Goal: Task Accomplishment & Management: Manage account settings

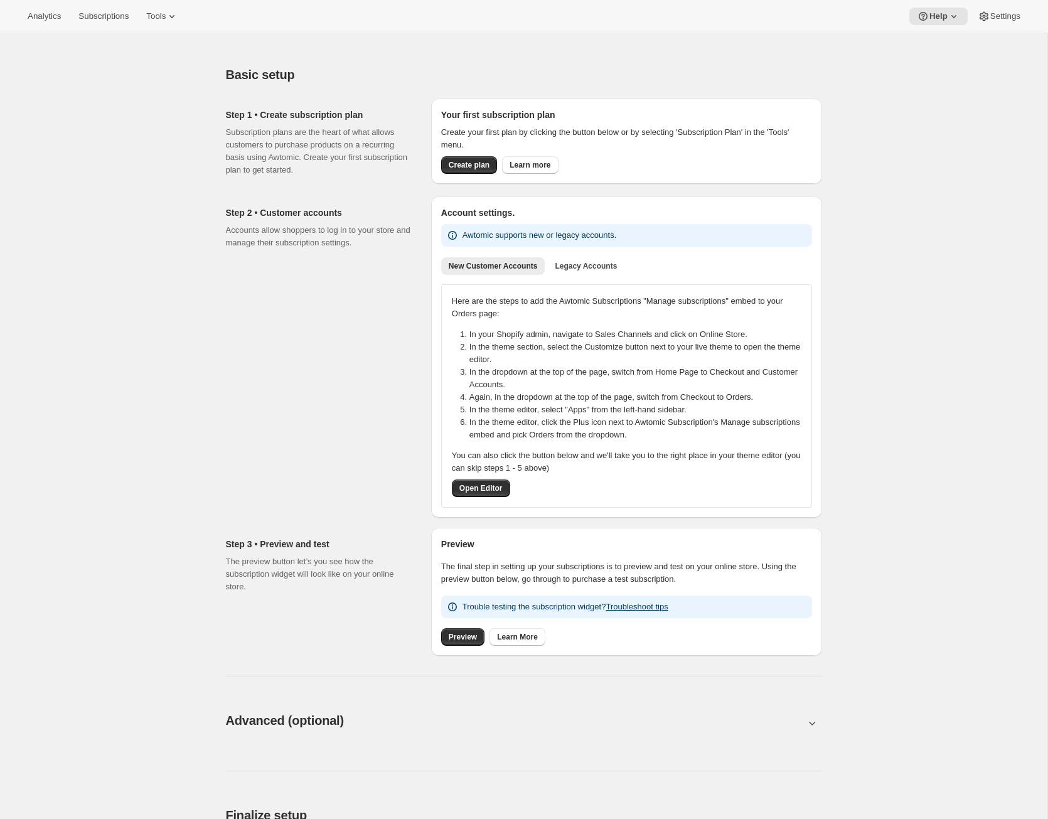
click at [93, 6] on div "Analytics Subscriptions Tools Help Settings" at bounding box center [524, 16] width 1048 height 33
click at [98, 9] on button "Subscriptions" at bounding box center [103, 17] width 65 height 18
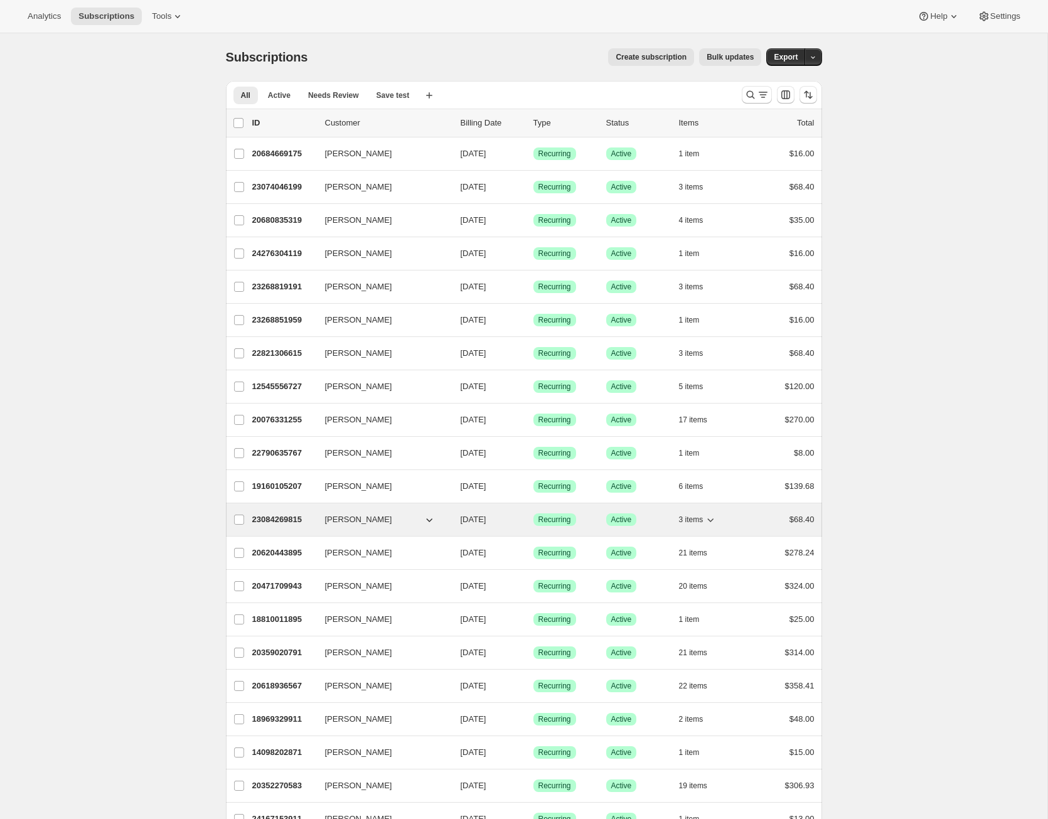
click at [264, 514] on p "23084269815" at bounding box center [283, 519] width 63 height 13
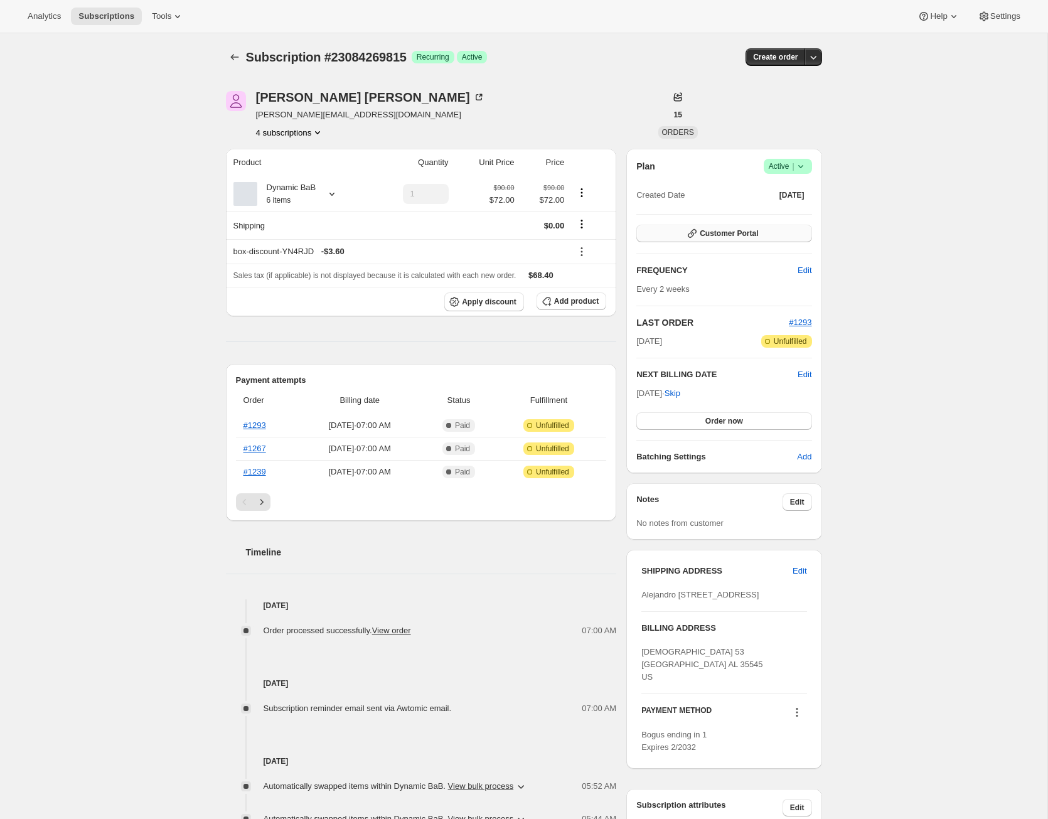
click at [730, 238] on button "Customer Portal" at bounding box center [723, 234] width 175 height 18
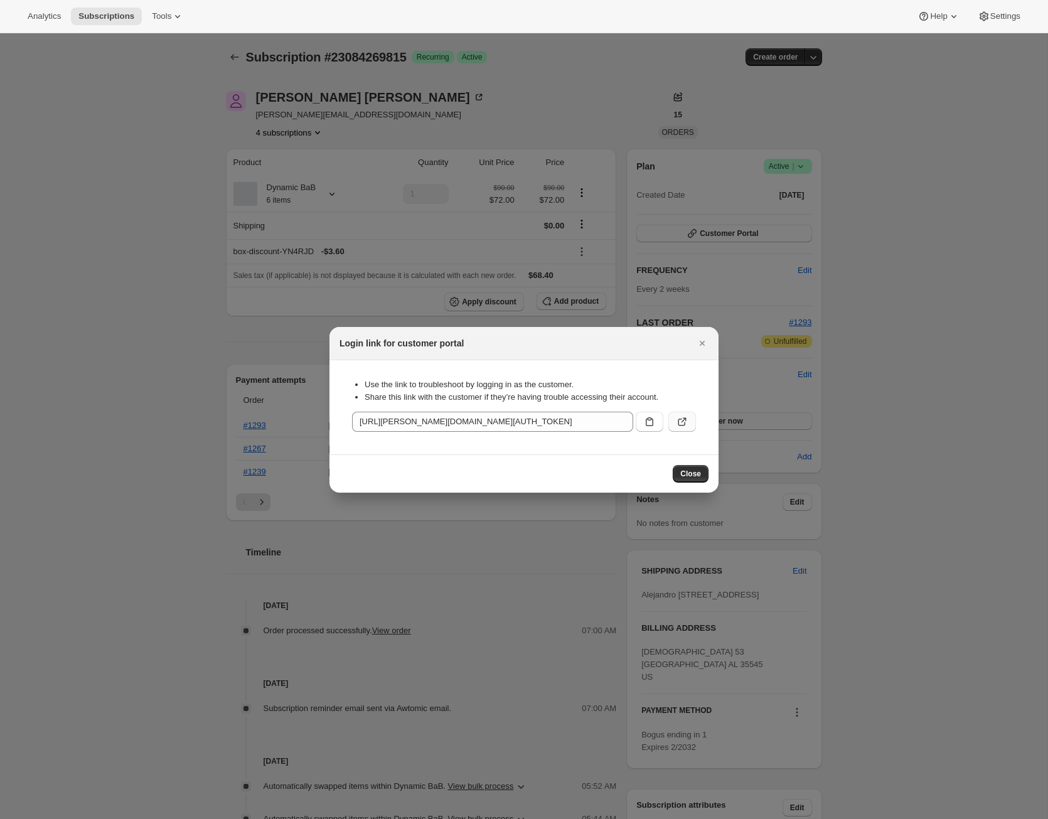
click at [678, 423] on icon ":rbj:" at bounding box center [682, 422] width 8 height 8
click at [529, 183] on div at bounding box center [524, 409] width 1048 height 819
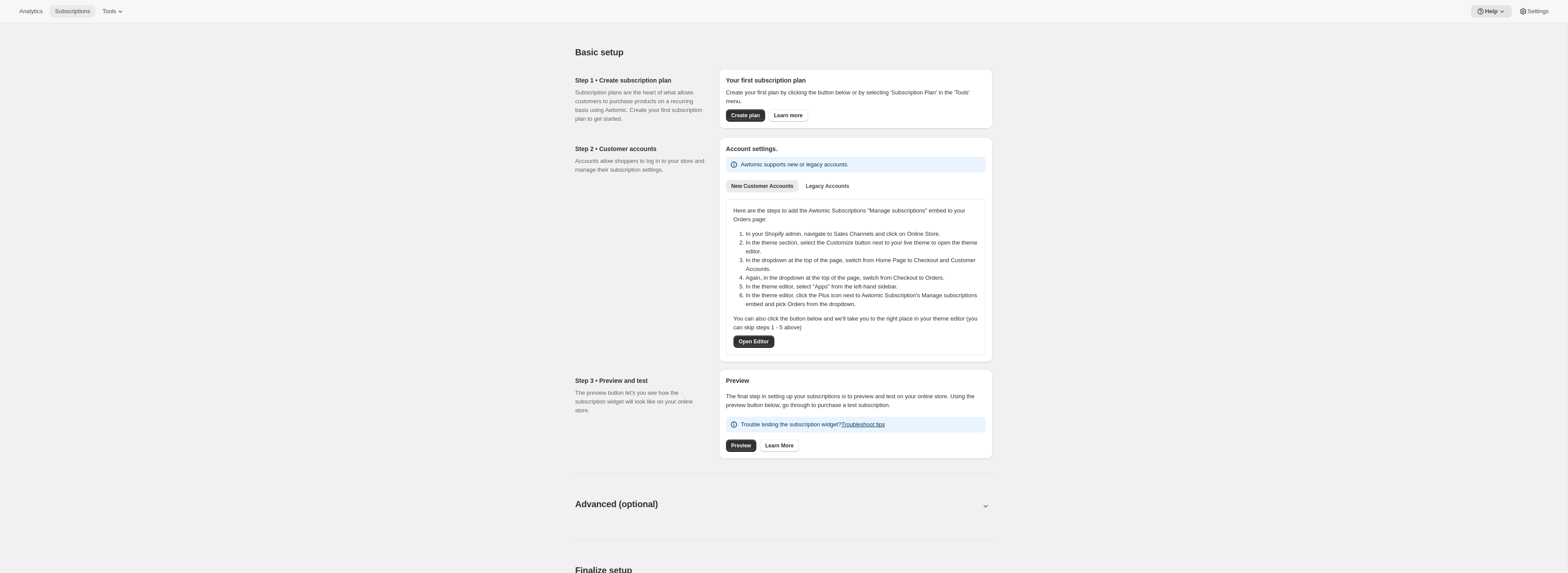
click at [90, 12] on span "Subscriptions" at bounding box center [72, 11] width 35 height 7
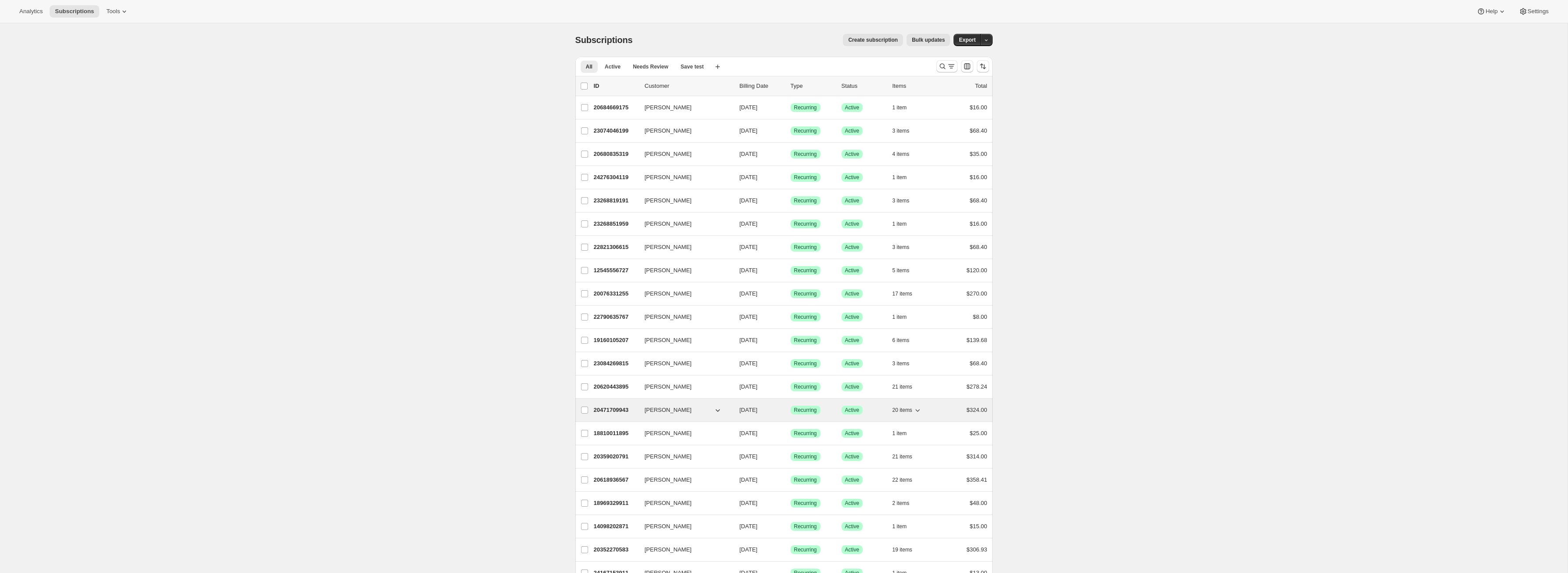
click at [619, 413] on p "20471709943" at bounding box center [615, 410] width 44 height 9
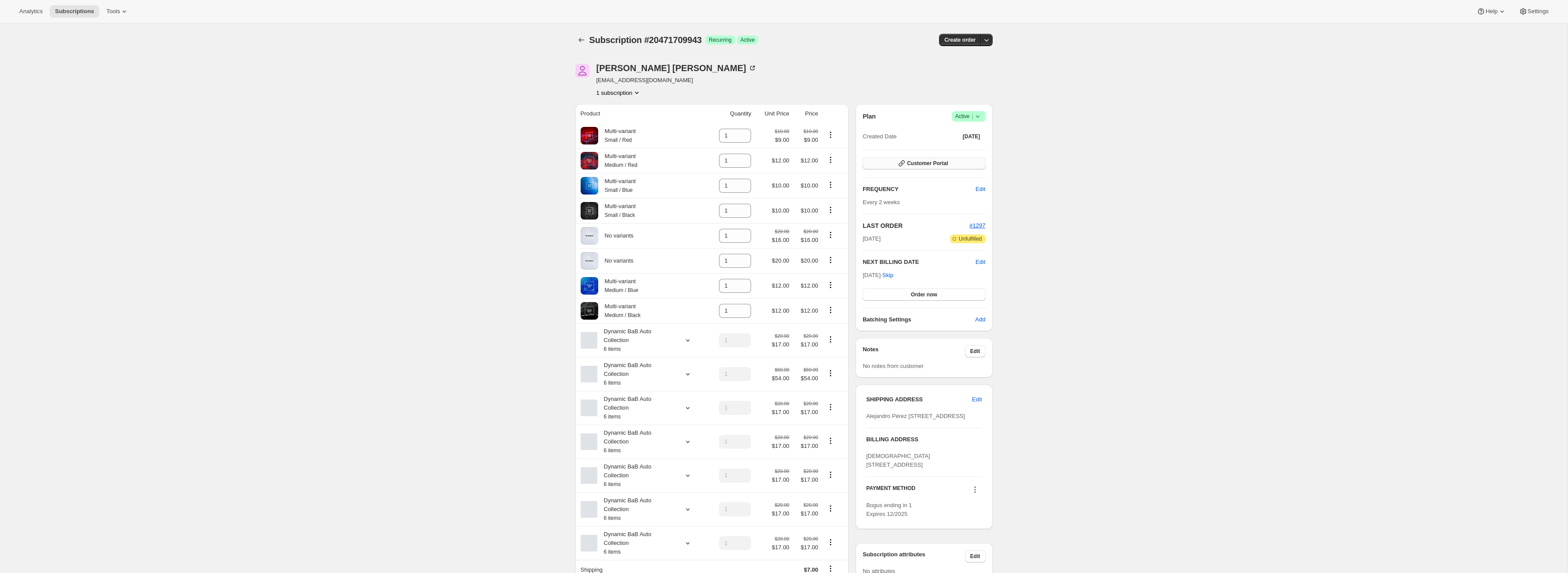
click at [918, 161] on span "Customer Portal" at bounding box center [927, 163] width 41 height 7
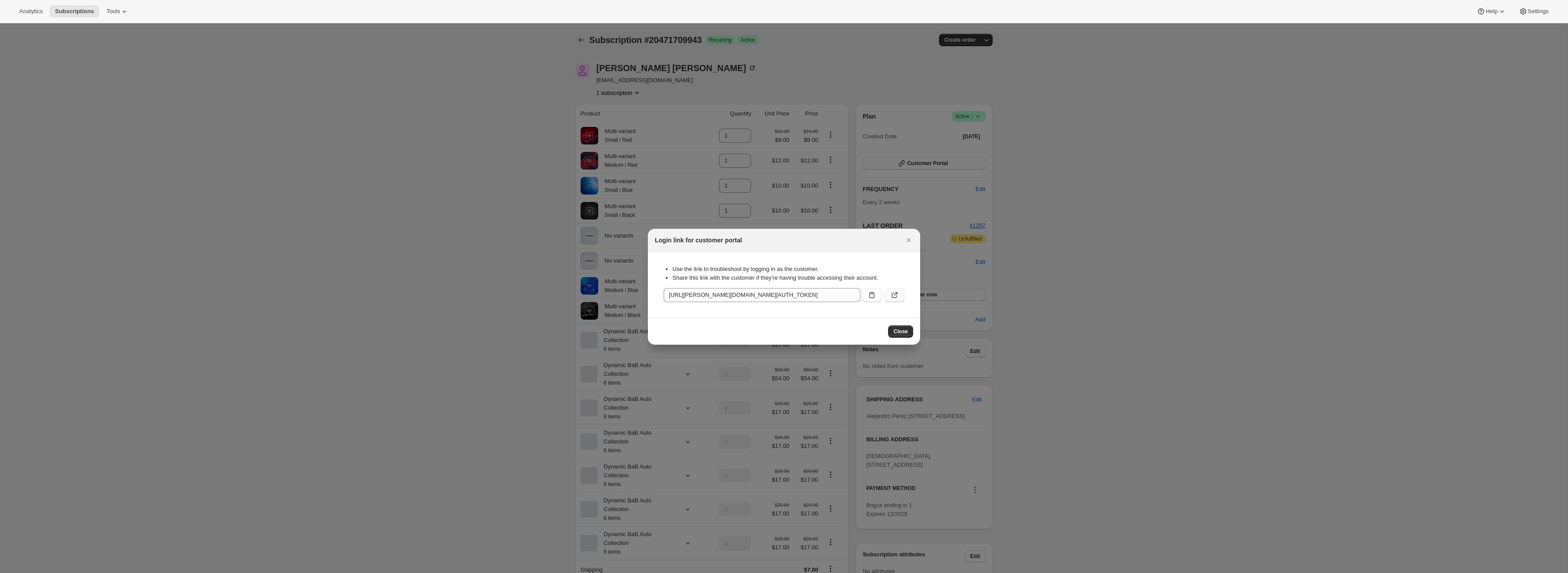
click at [901, 294] on button ":rcr:" at bounding box center [895, 295] width 20 height 14
click at [477, 192] on div at bounding box center [784, 286] width 1568 height 573
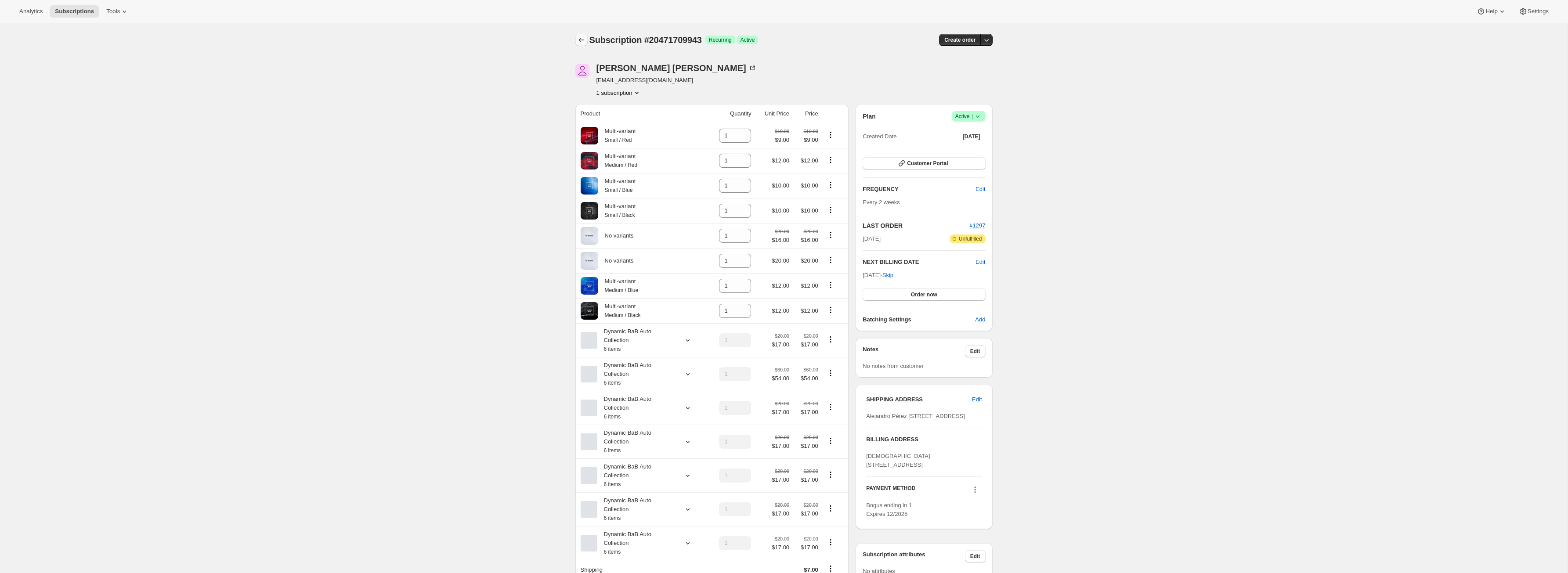
click at [585, 38] on icon "Subscriptions" at bounding box center [581, 40] width 9 height 9
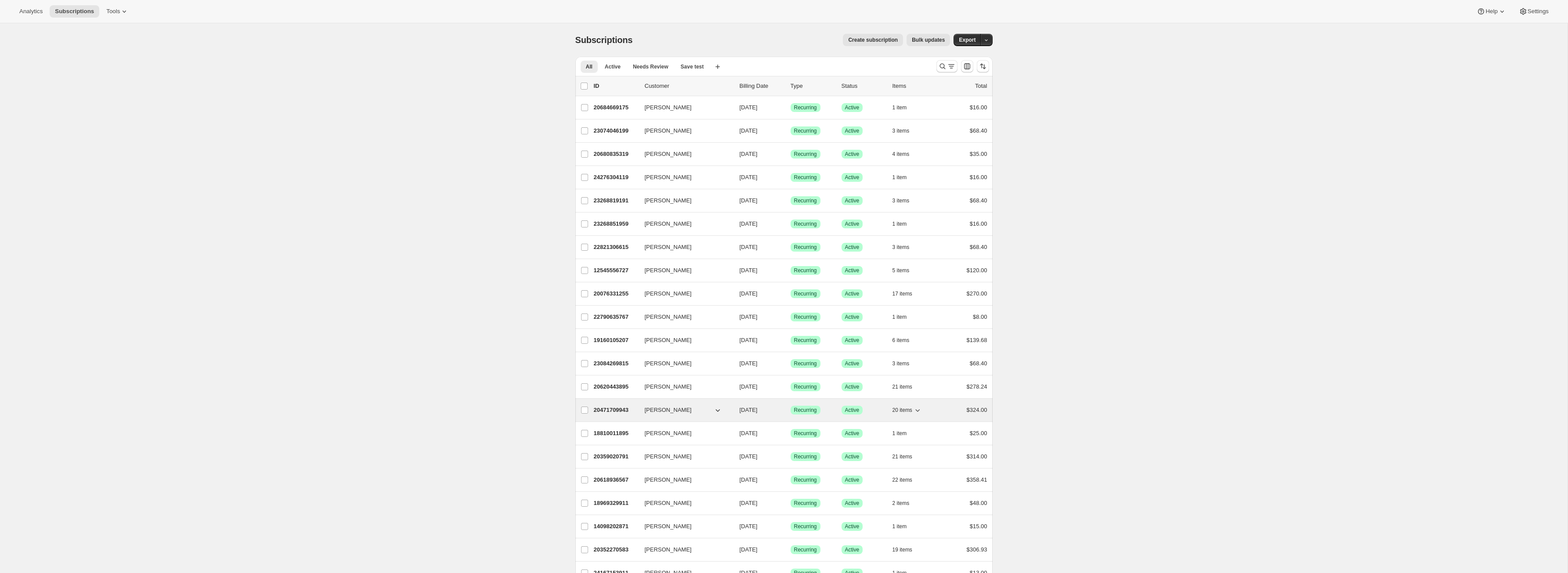
click at [616, 407] on p "20471709943" at bounding box center [615, 410] width 44 height 9
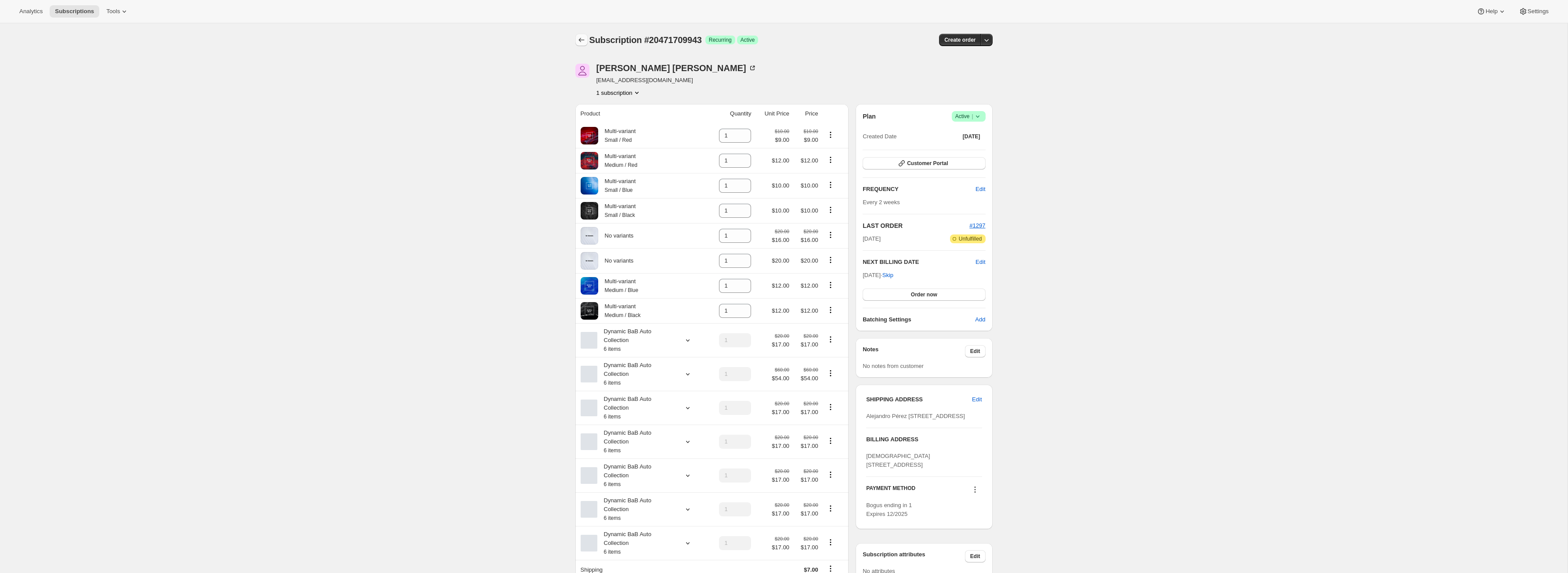
click at [582, 35] on button "Subscriptions" at bounding box center [582, 40] width 13 height 13
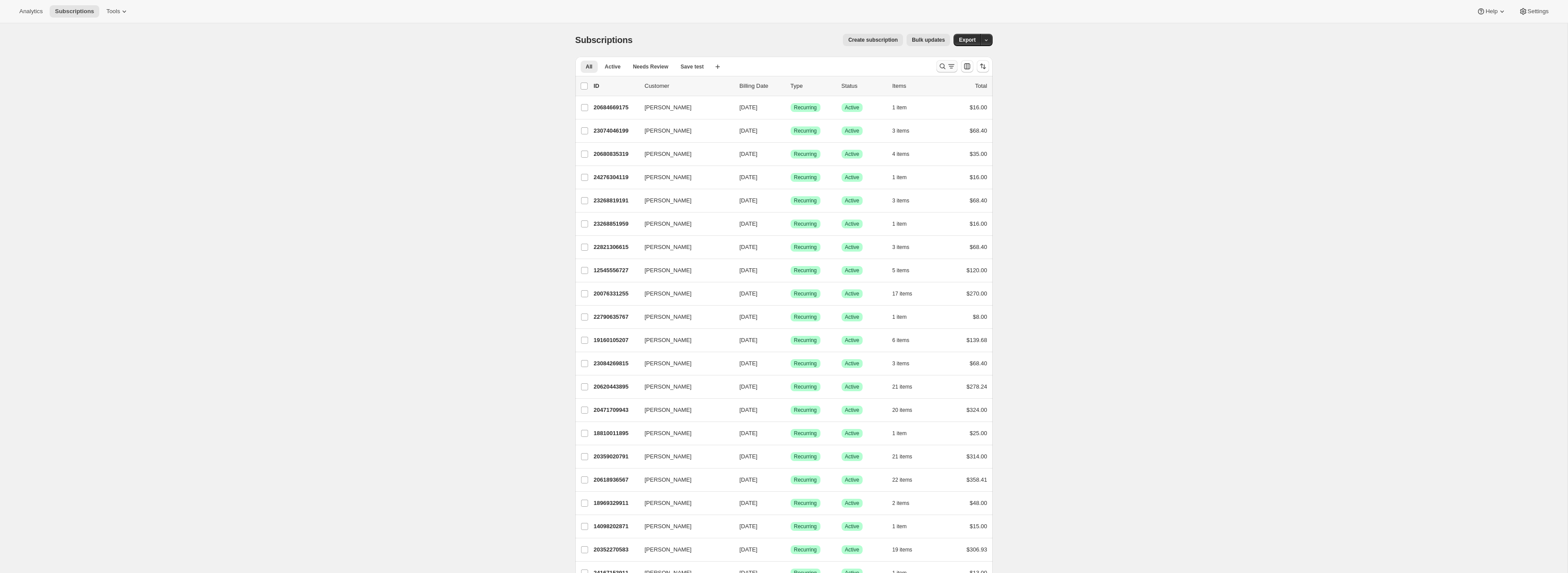
click at [946, 68] on icon "Search and filter results" at bounding box center [942, 66] width 9 height 9
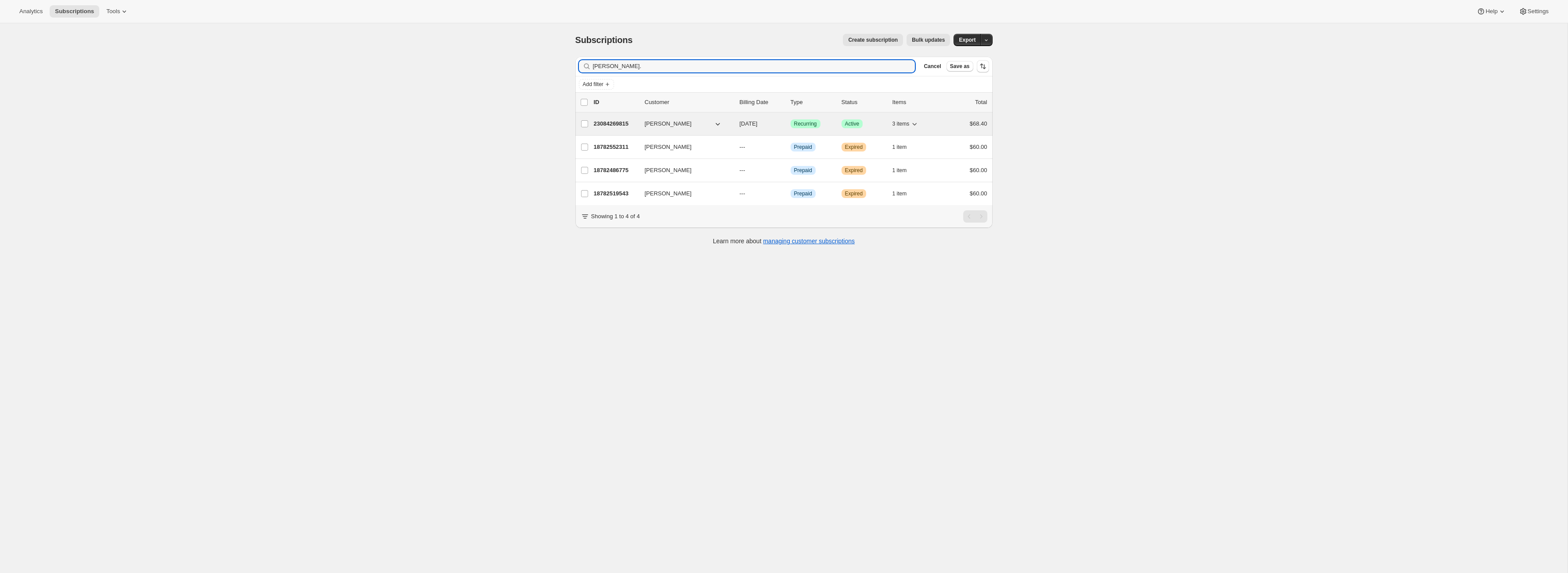
type input "alex@awtomic."
click at [676, 122] on span "[PERSON_NAME]" at bounding box center [668, 124] width 47 height 9
click at [619, 122] on p "23084269815" at bounding box center [615, 124] width 44 height 9
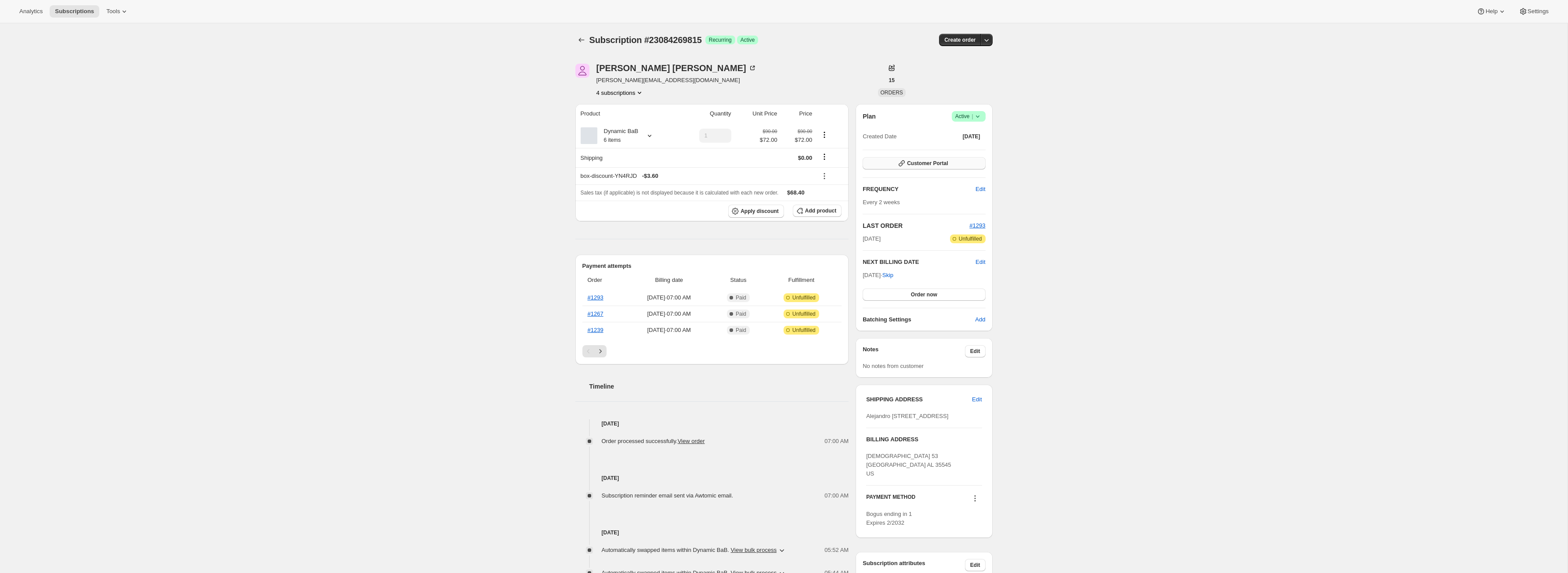
click at [937, 162] on span "Customer Portal" at bounding box center [927, 163] width 41 height 7
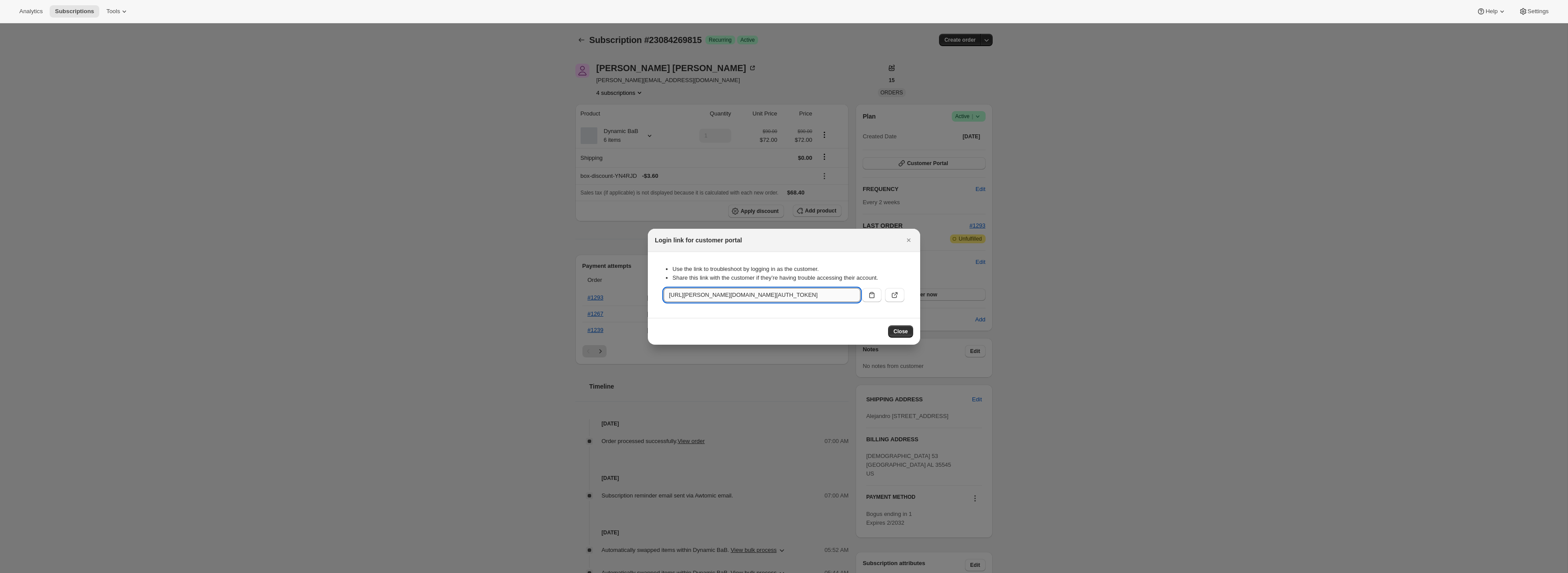
drag, startPoint x: 825, startPoint y: 292, endPoint x: 839, endPoint y: 295, distance: 14.3
click at [839, 295] on input "https://adrian-qa-18.myshopify.com/tools/bundle-subscriptions?authToken=eyJhbGc…" at bounding box center [762, 295] width 197 height 14
click at [843, 295] on input "https://adrian-qa-18.myshopify.com/tools/bundle-subscriptions?authToken=eyJhbGc…" at bounding box center [762, 295] width 197 height 14
drag, startPoint x: 847, startPoint y: 295, endPoint x: 773, endPoint y: 297, distance: 74.0
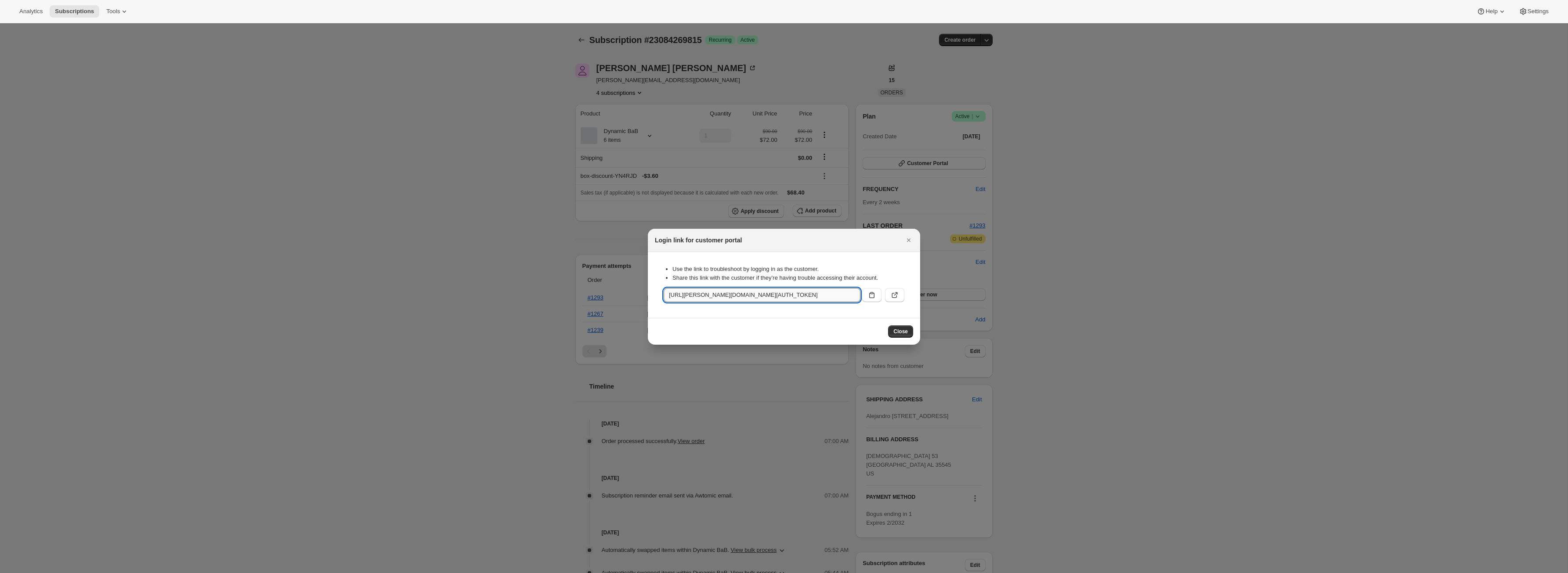
click at [773, 297] on input "https://adrian-qa-18.myshopify.com/tools/bundle-subscriptions?authToken=eyJhbGc…" at bounding box center [762, 295] width 197 height 14
click at [585, 41] on div at bounding box center [784, 286] width 1568 height 573
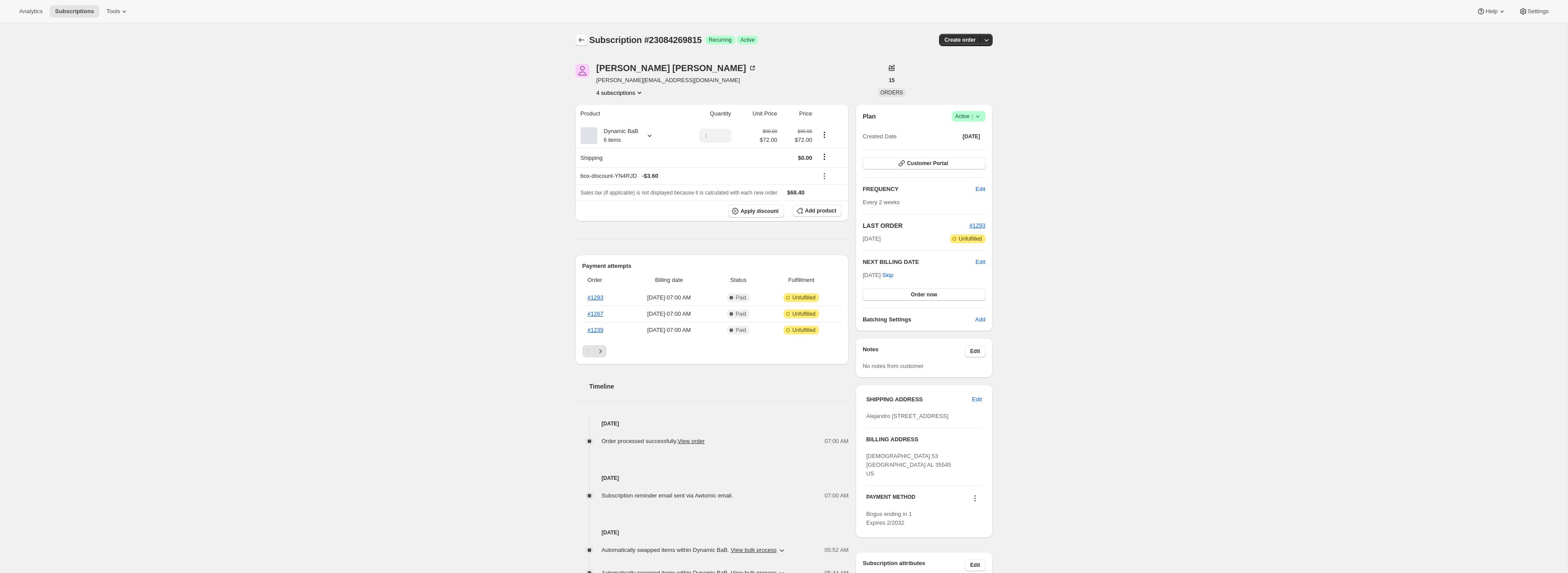
click at [584, 41] on icon "Subscriptions" at bounding box center [581, 40] width 9 height 9
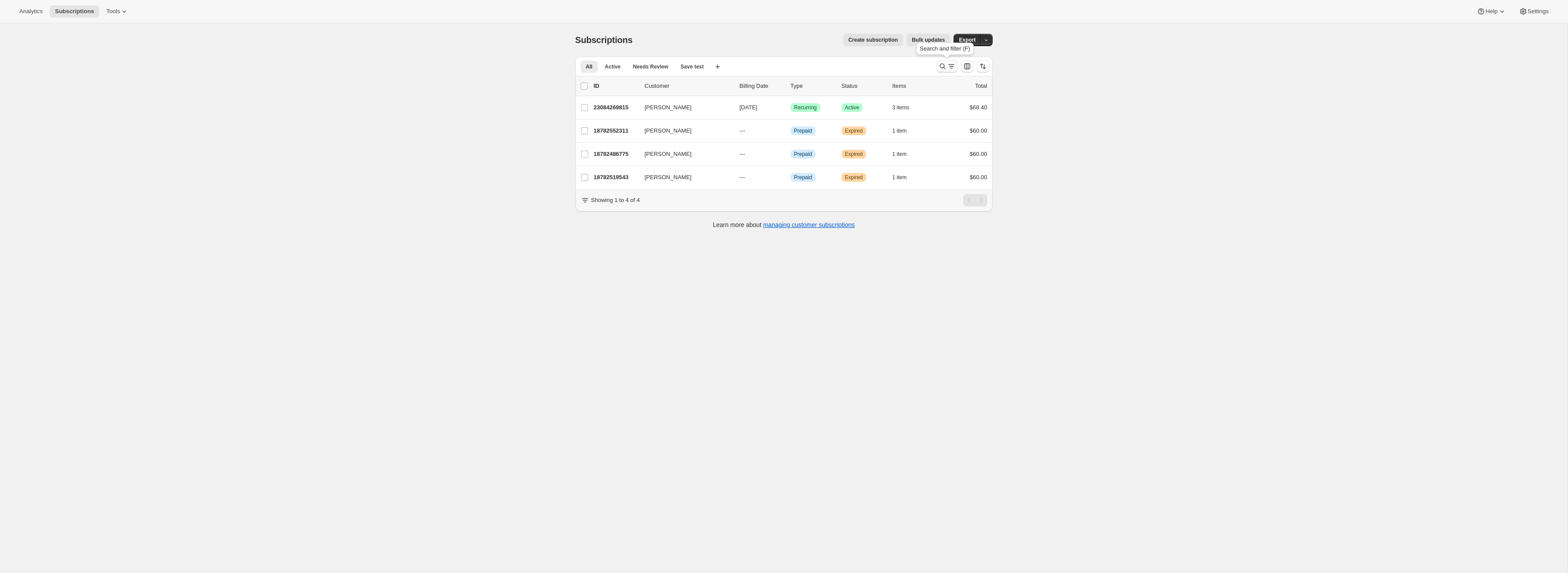
click at [951, 65] on icon "Search and filter results" at bounding box center [951, 66] width 9 height 9
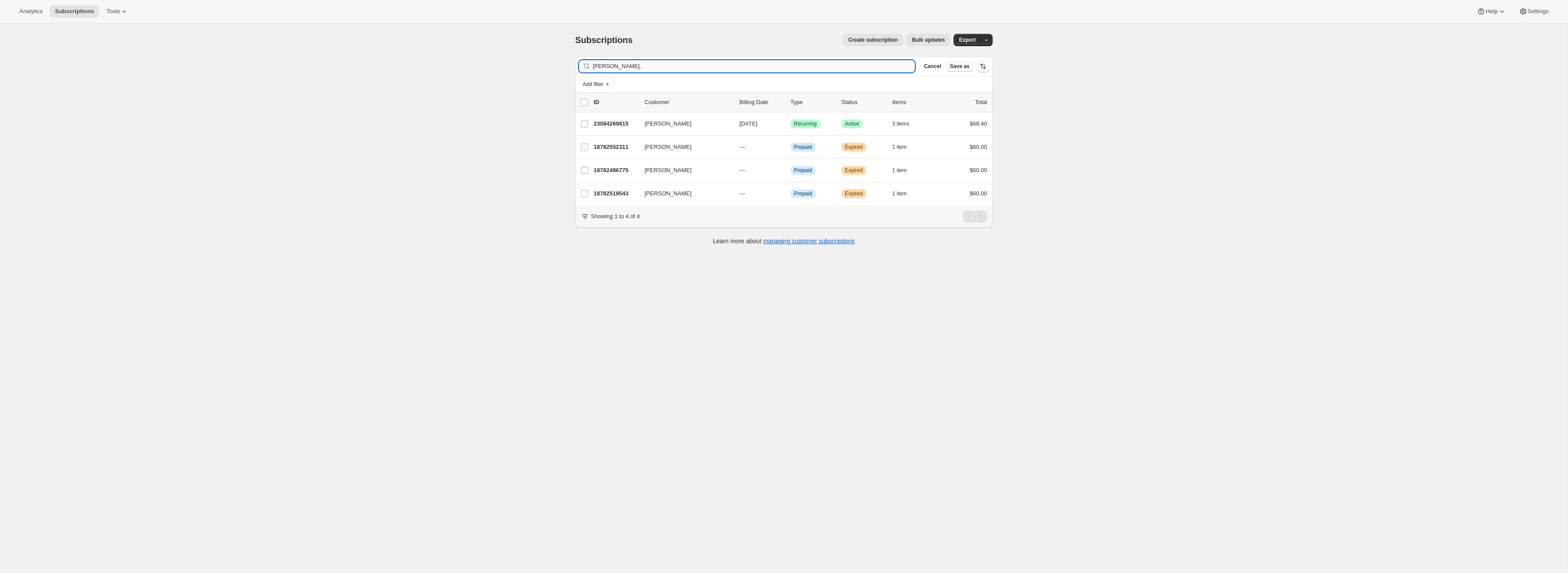
click at [632, 64] on input "alex@awtomic." at bounding box center [754, 66] width 322 height 13
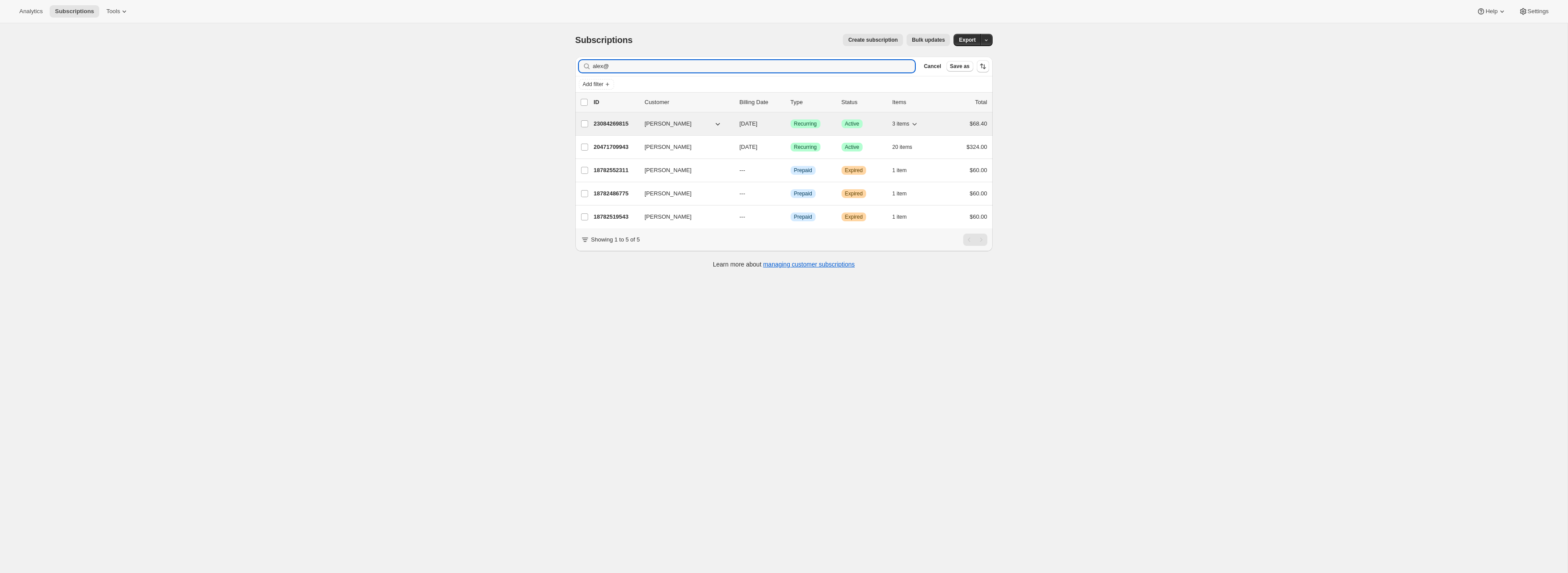
type input "alex@"
click at [620, 120] on p "23084269815" at bounding box center [615, 124] width 44 height 9
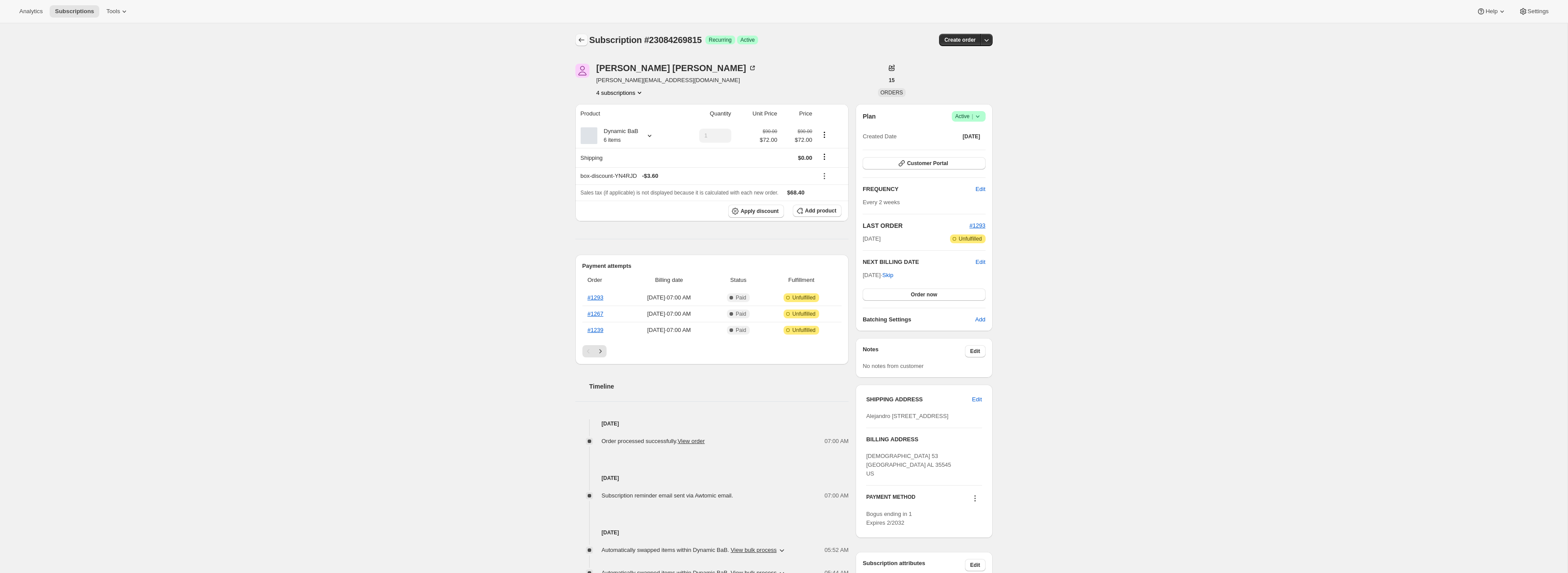
click at [585, 38] on icon "Subscriptions" at bounding box center [581, 40] width 9 height 9
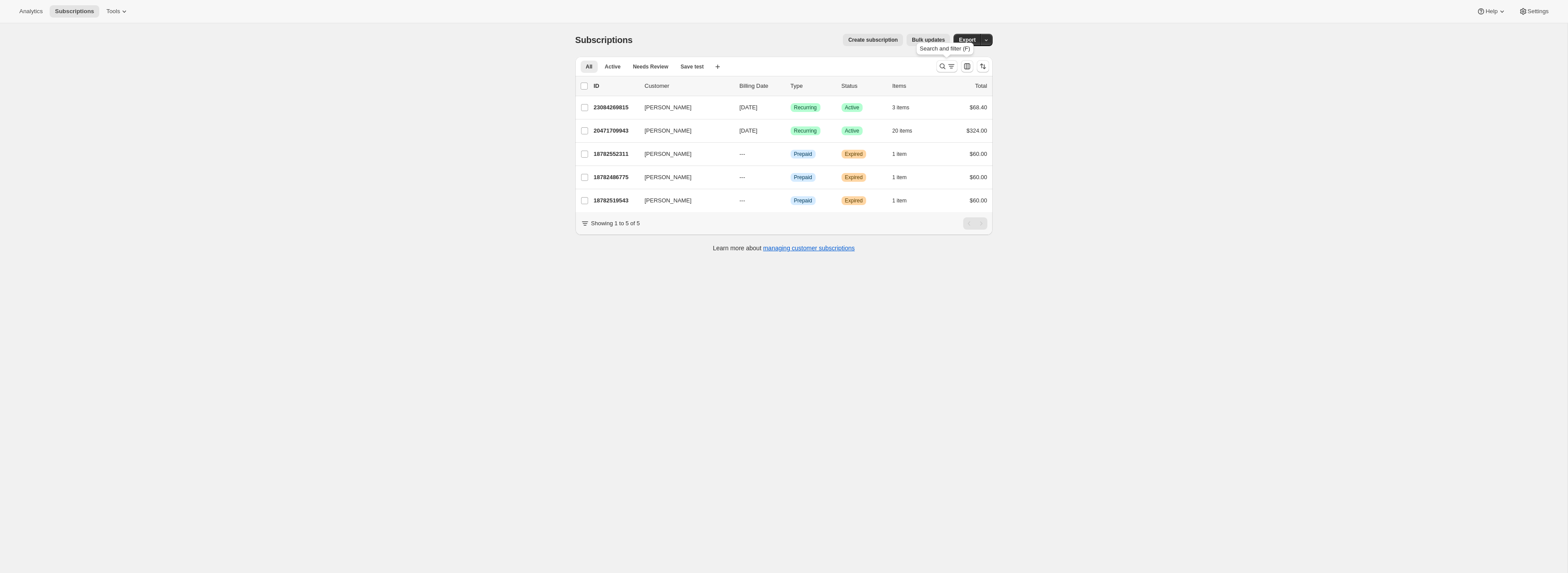
drag, startPoint x: 940, startPoint y: 66, endPoint x: 955, endPoint y: 100, distance: 37.2
click at [940, 66] on icon "Search and filter results" at bounding box center [942, 66] width 9 height 9
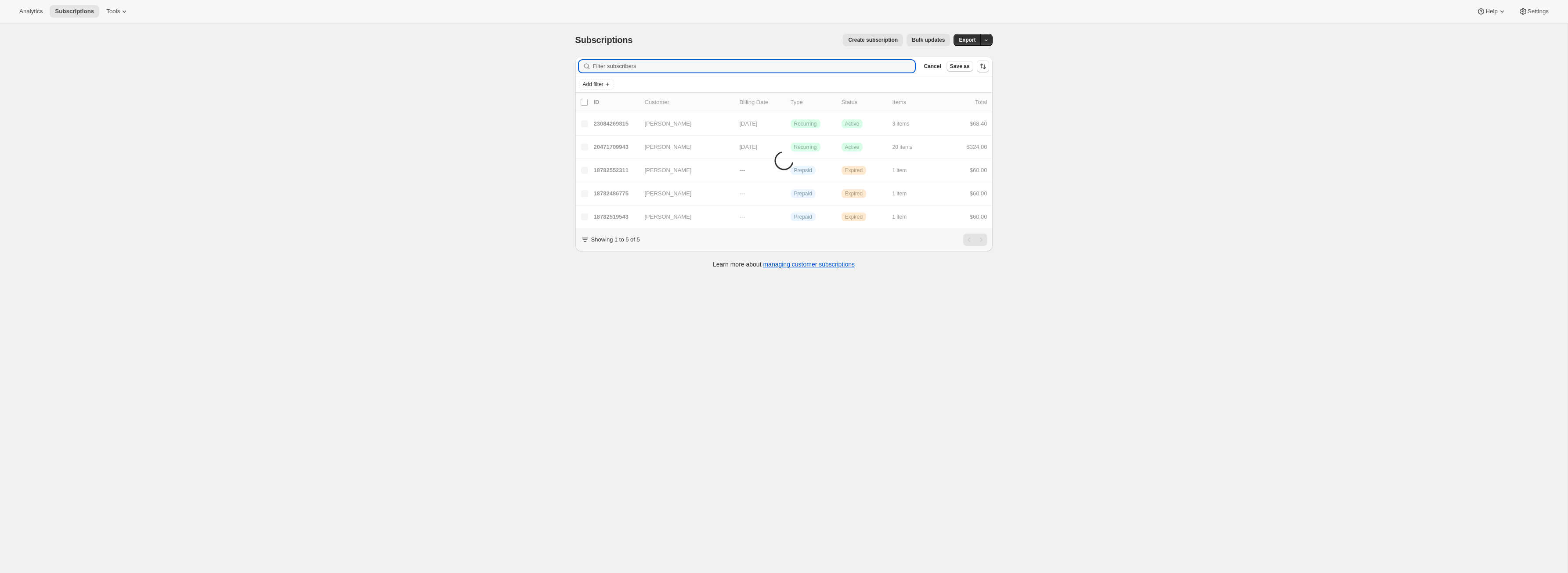
click at [431, 205] on div "Subscriptions. This page is ready Subscriptions Create subscription Bulk update…" at bounding box center [783, 309] width 1567 height 573
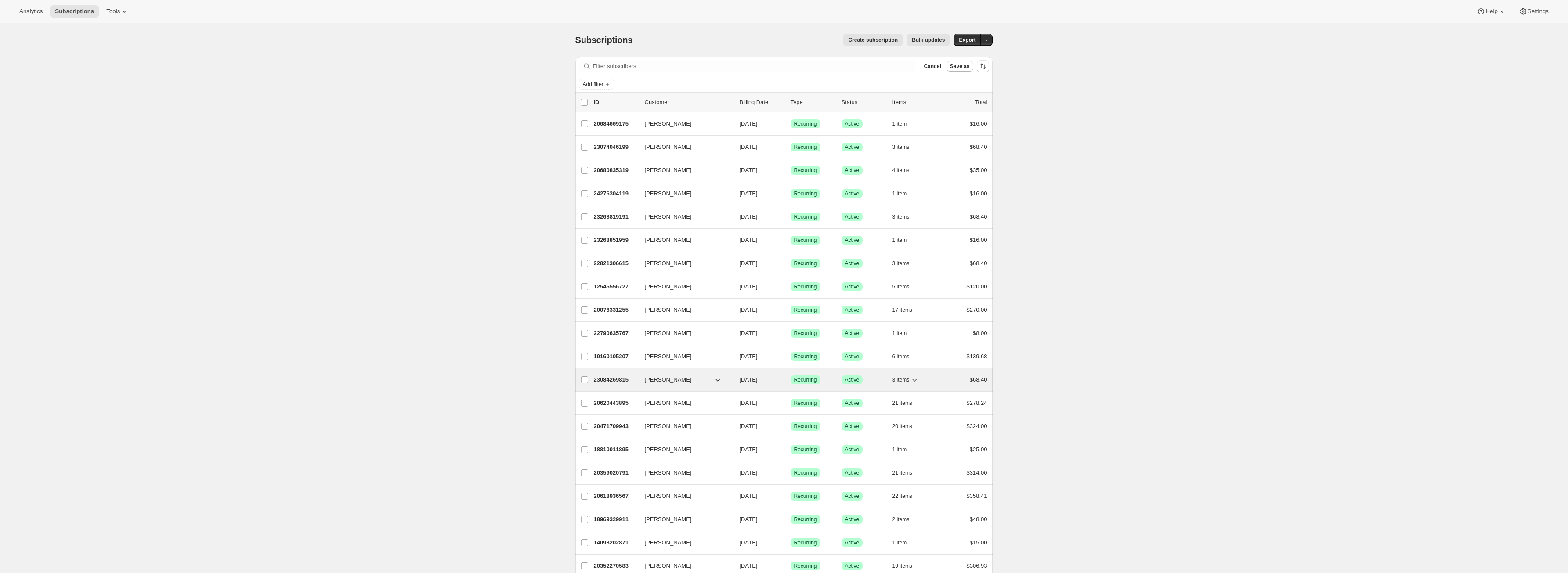
click at [601, 382] on p "23084269815" at bounding box center [615, 379] width 44 height 9
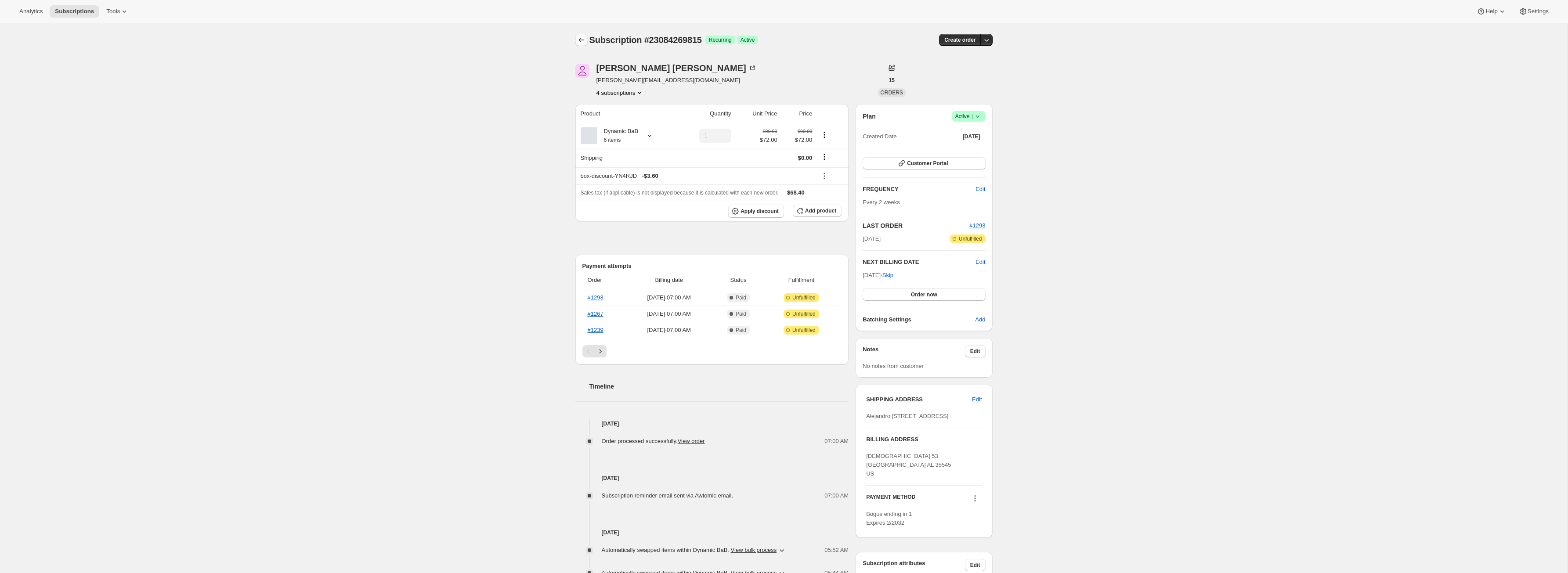
click at [580, 38] on icon "Subscriptions" at bounding box center [581, 40] width 9 height 9
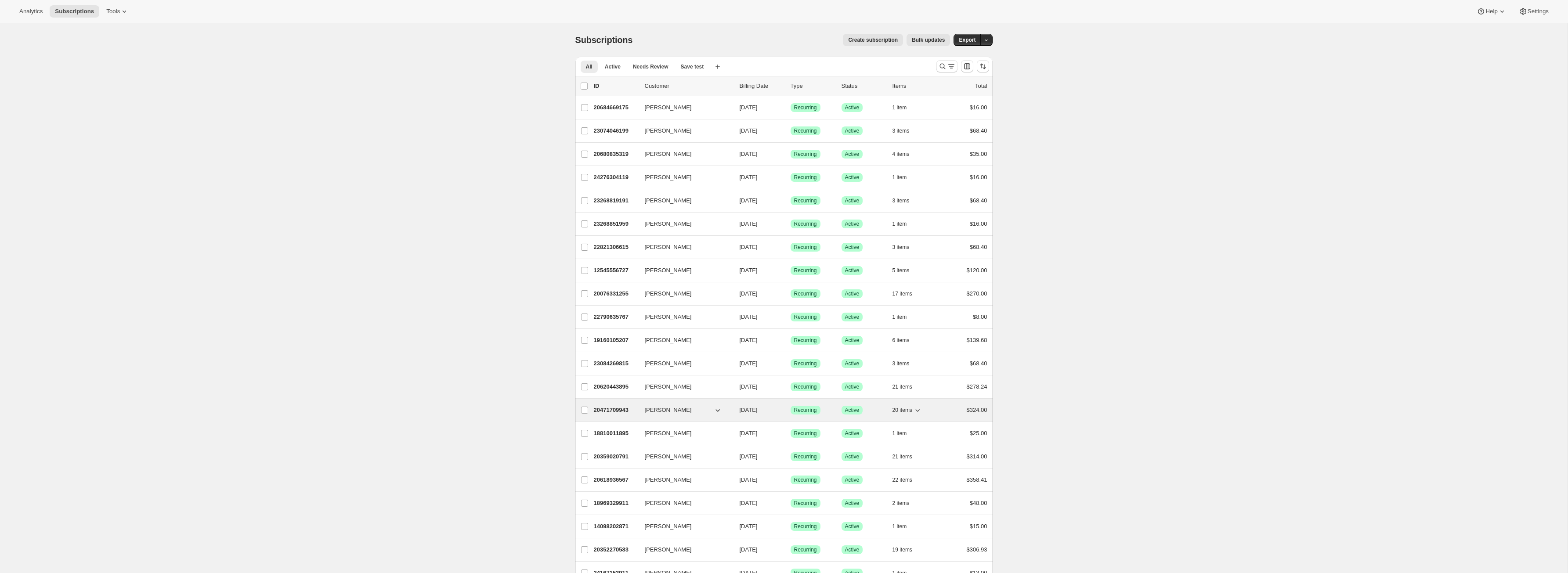
click at [654, 410] on span "[PERSON_NAME]" at bounding box center [668, 410] width 47 height 9
click at [616, 411] on p "20471709943" at bounding box center [615, 410] width 44 height 9
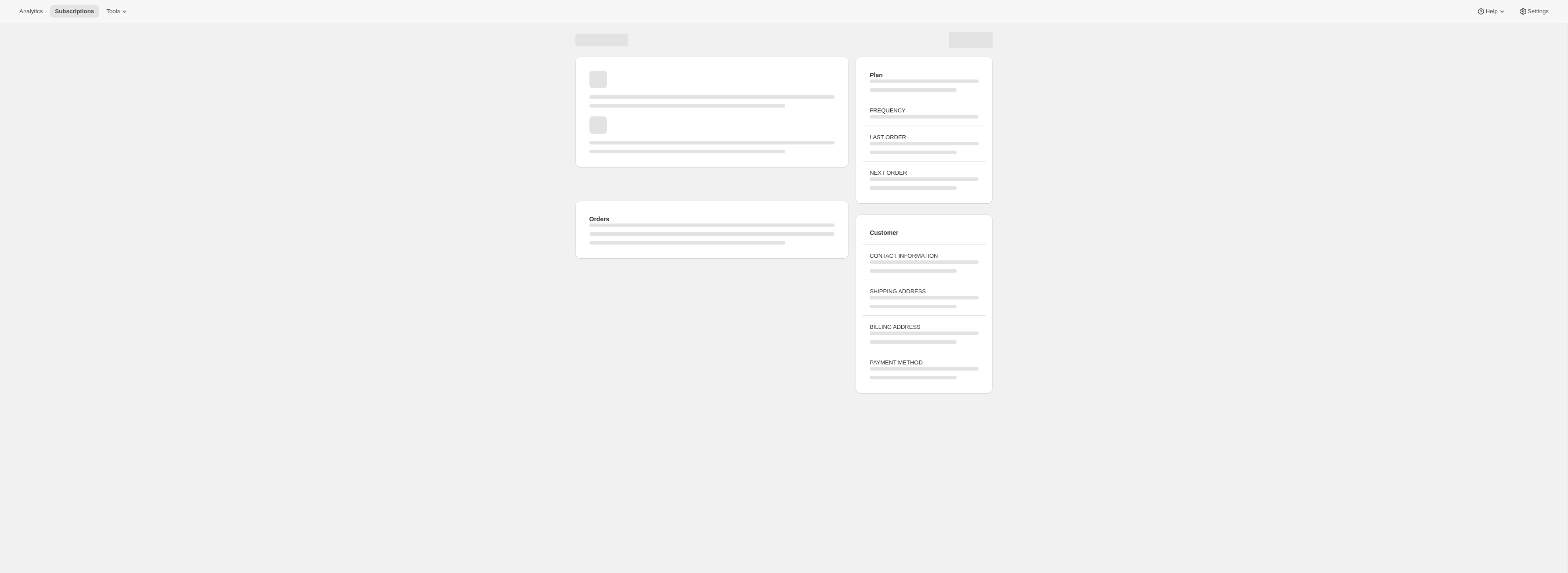
click at [616, 411] on div "Orders Plan FREQUENCY LAST ORDER NEXT ORDER Customer CONTACT INFORMATION SHIPPI…" at bounding box center [783, 309] width 1567 height 573
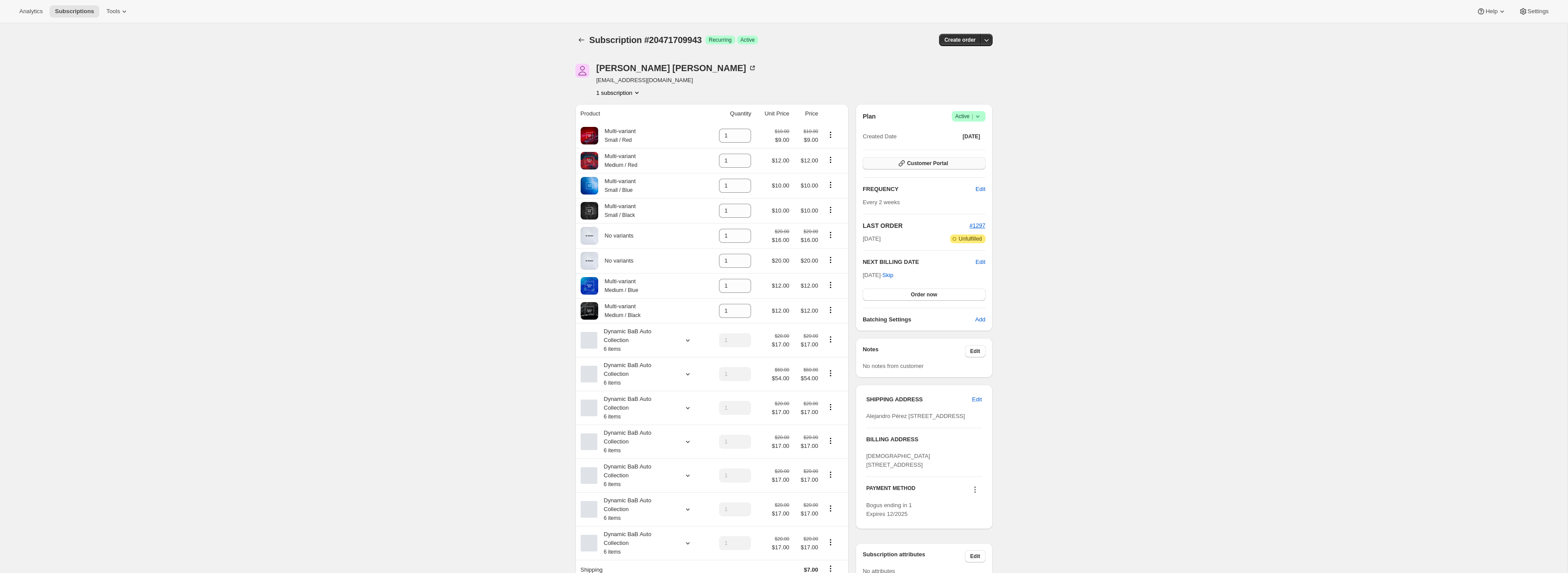
click at [879, 164] on button "Customer Portal" at bounding box center [923, 164] width 122 height 13
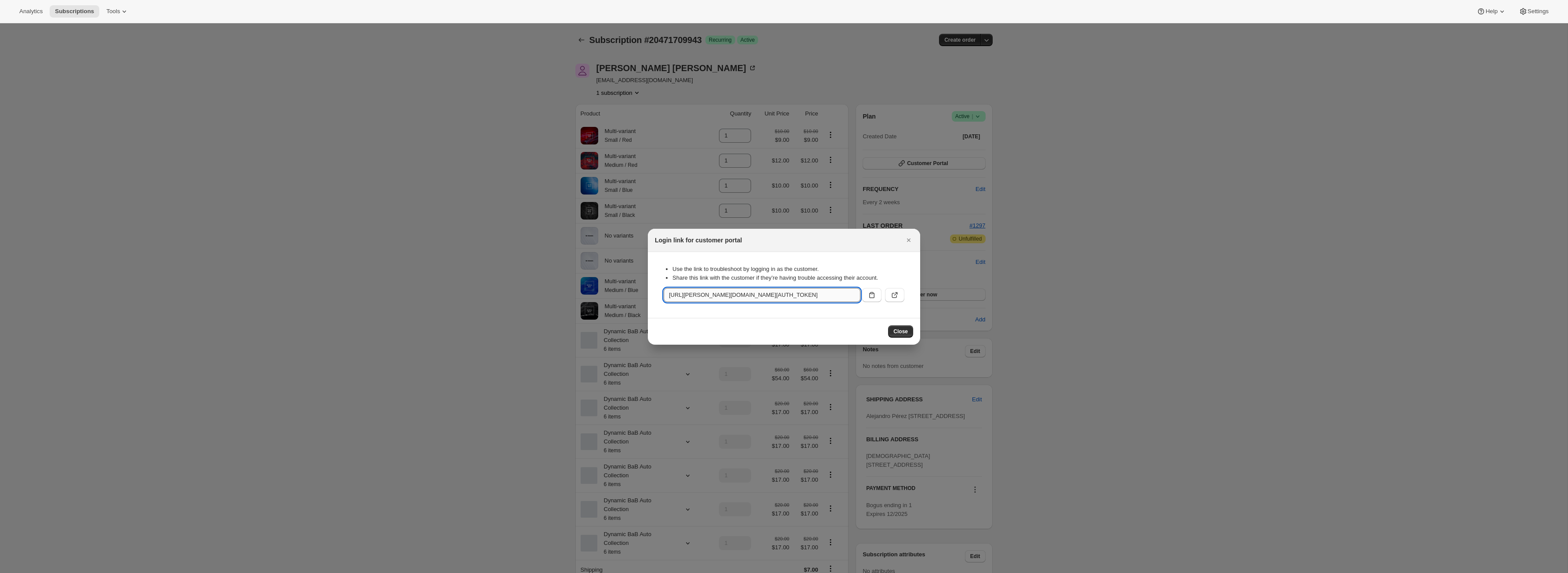
drag, startPoint x: 833, startPoint y: 298, endPoint x: 849, endPoint y: 295, distance: 16.3
click at [849, 296] on input "https://adrian-qa-18.myshopify.com/tools/bundle-subscriptions?authToken=eyJhbGc…" at bounding box center [762, 295] width 197 height 14
click at [830, 293] on input "https://adrian-qa-18.myshopify.com/tools/bundle-subscriptions?authToken=eyJhbGc…" at bounding box center [762, 295] width 197 height 14
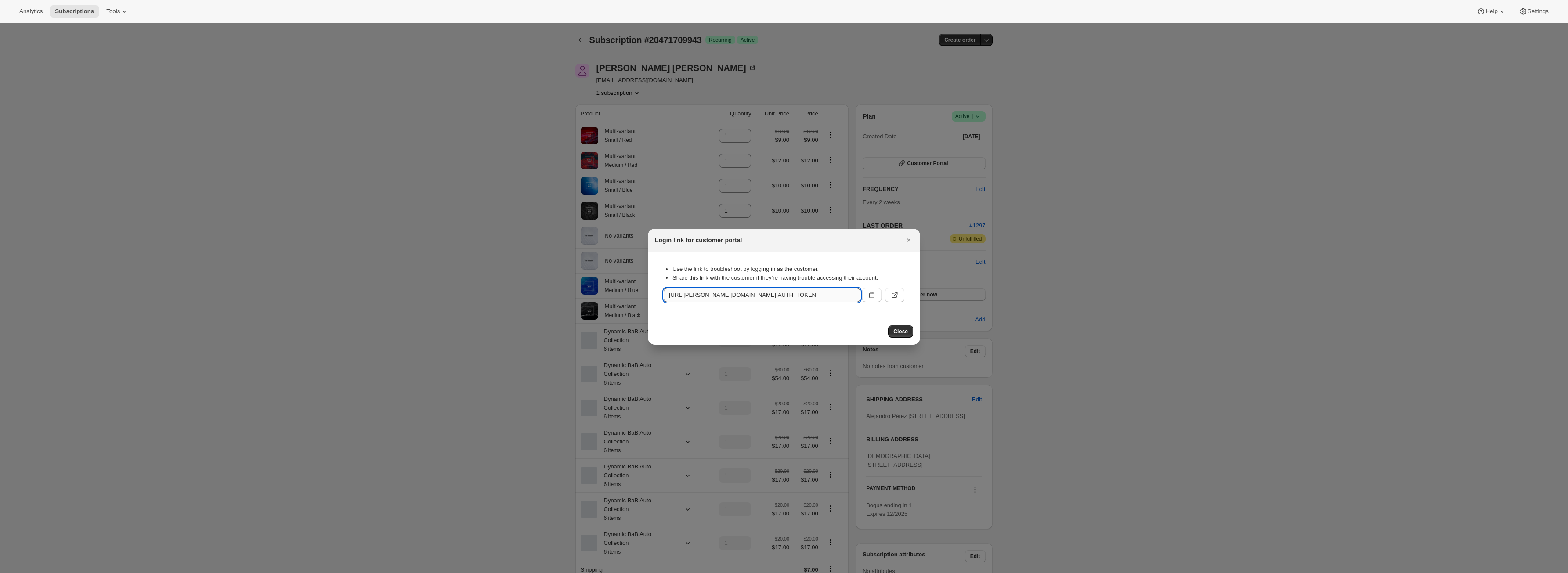
drag, startPoint x: 831, startPoint y: 295, endPoint x: 690, endPoint y: 295, distance: 141.0
click at [690, 295] on input "https://adrian-qa-18.myshopify.com/tools/bundle-subscriptions?authToken=eyJhbGc…" at bounding box center [762, 295] width 197 height 14
click at [832, 294] on input "https://adrian-qa-18.myshopify.com/tools/bundle-subscriptions?authToken=eyJhbGc…" at bounding box center [762, 295] width 197 height 14
click at [832, 295] on input "https://adrian-qa-18.myshopify.com/tools/bundle-subscriptions?authToken=eyJhbGc…" at bounding box center [762, 295] width 197 height 14
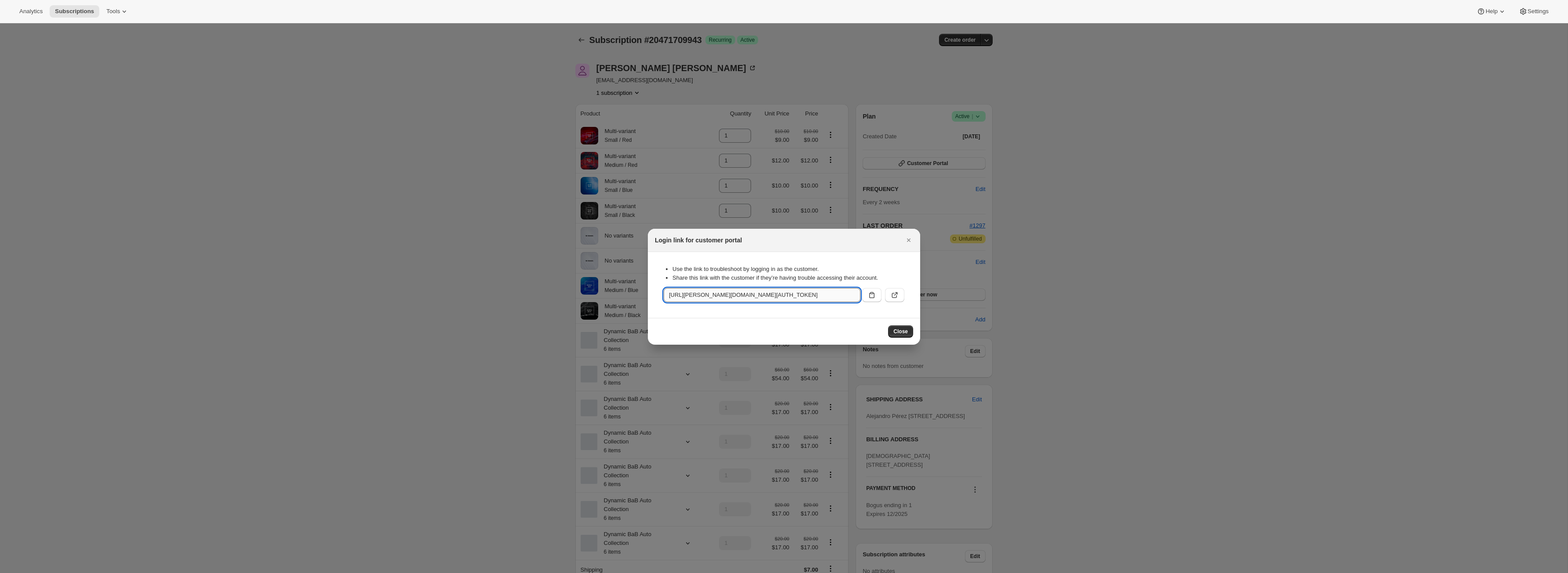
drag, startPoint x: 838, startPoint y: 295, endPoint x: 850, endPoint y: 293, distance: 12.2
click at [853, 295] on input "https://adrian-qa-18.myshopify.com/tools/bundle-subscriptions?authToken=eyJhbGc…" at bounding box center [762, 295] width 197 height 14
click at [849, 293] on input "https://adrian-qa-18.myshopify.com/tools/bundle-subscriptions?authToken=eyJhbGc…" at bounding box center [762, 295] width 197 height 14
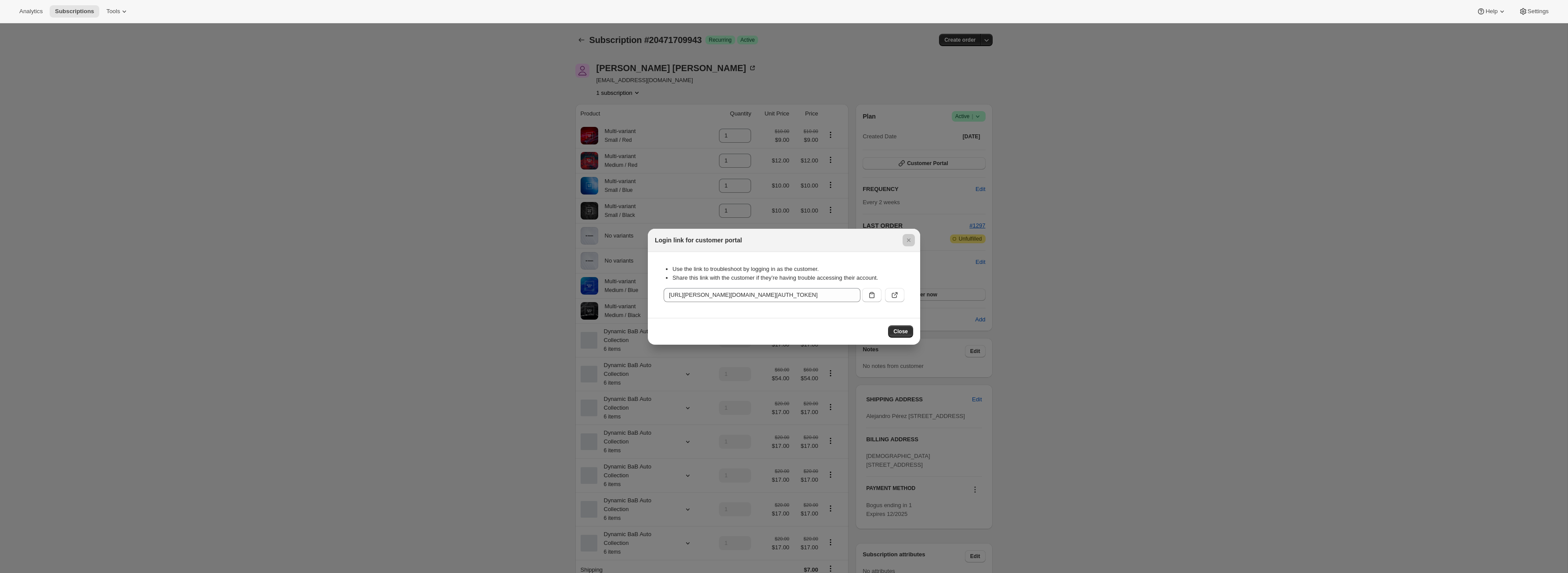
click at [573, 48] on div at bounding box center [784, 286] width 1568 height 573
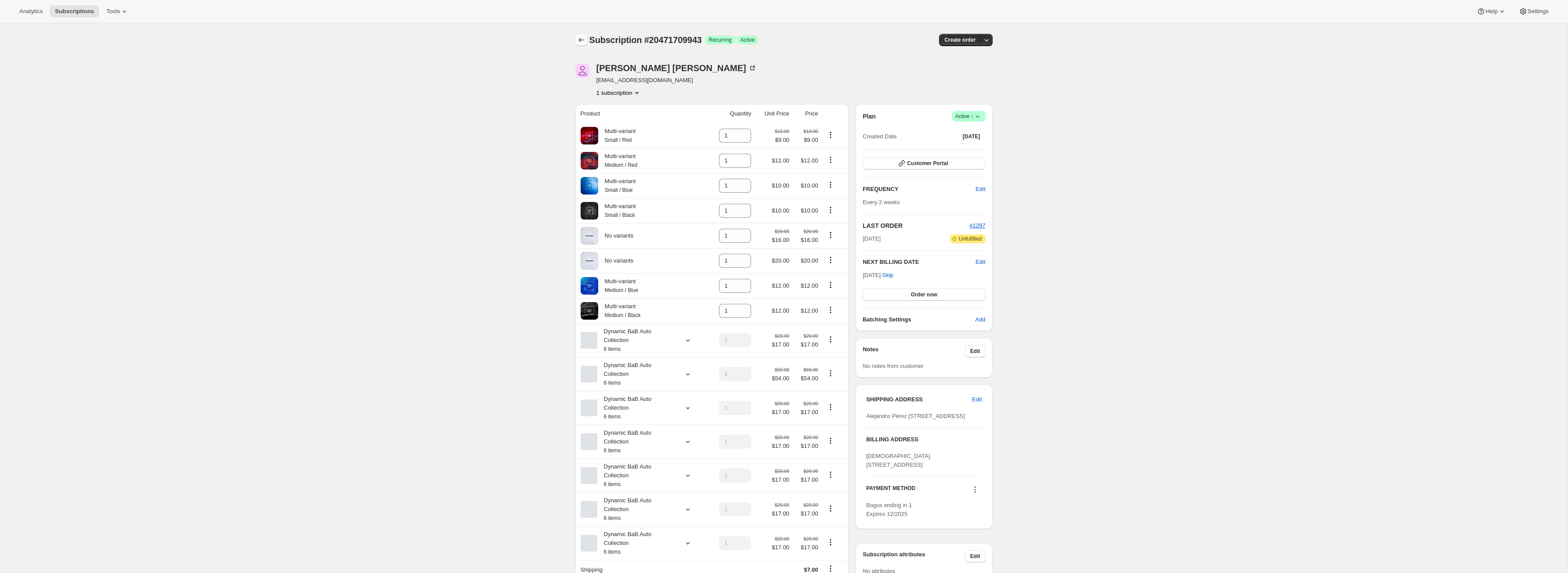
click at [586, 39] on button "Subscriptions" at bounding box center [582, 40] width 13 height 13
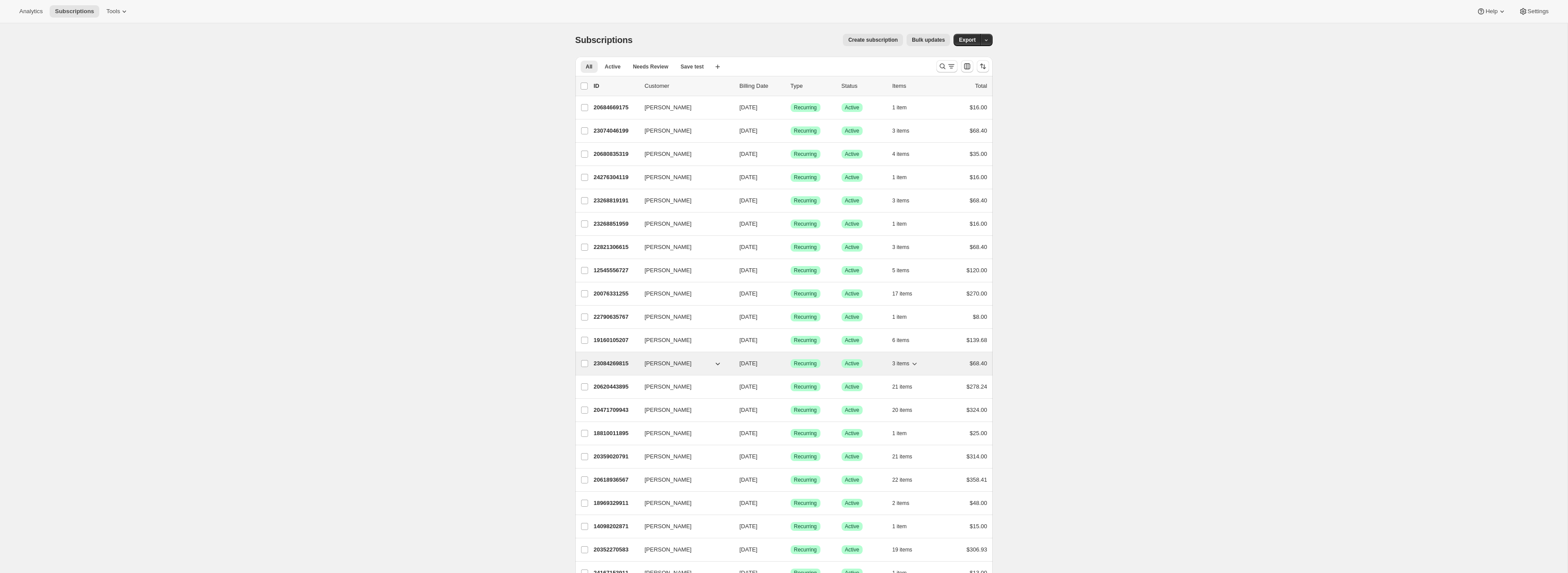
click at [627, 360] on p "23084269815" at bounding box center [615, 363] width 44 height 9
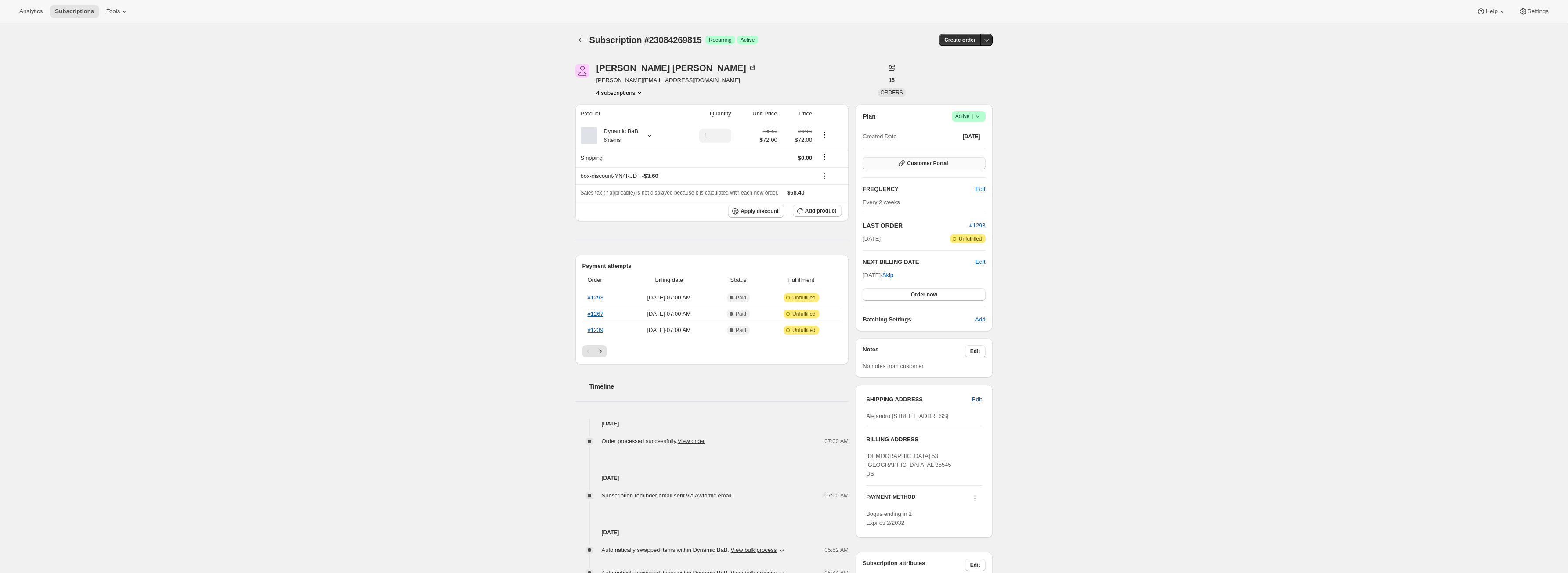
click at [916, 159] on button "Customer Portal" at bounding box center [923, 164] width 122 height 13
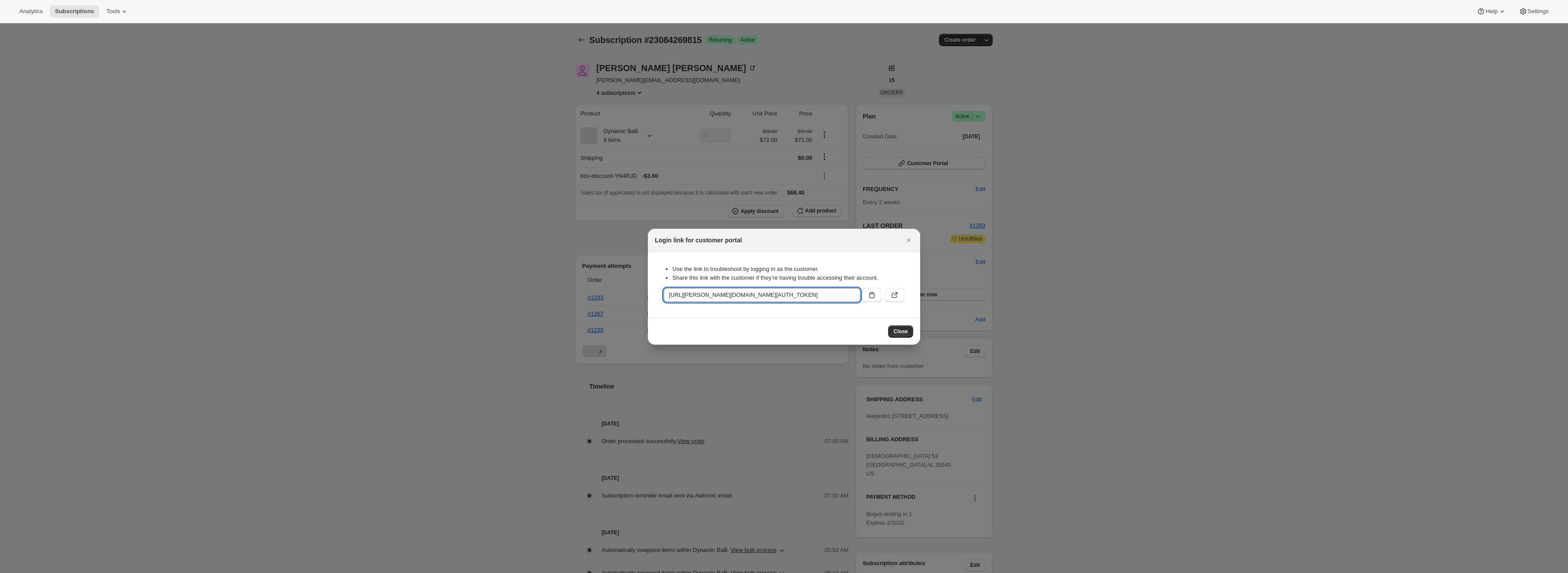
drag, startPoint x: 813, startPoint y: 294, endPoint x: 832, endPoint y: 297, distance: 19.2
click at [832, 297] on input "https://adrian-qa-18.myshopify.com/tools/bundle-subscriptions?authToken=eyJhbGc…" at bounding box center [762, 295] width 197 height 14
drag, startPoint x: 846, startPoint y: 293, endPoint x: 850, endPoint y: 296, distance: 5.0
click at [850, 296] on input "https://adrian-qa-18.myshopify.com/tools/bundle-subscriptions?authToken=eyJhbGc…" at bounding box center [762, 295] width 197 height 14
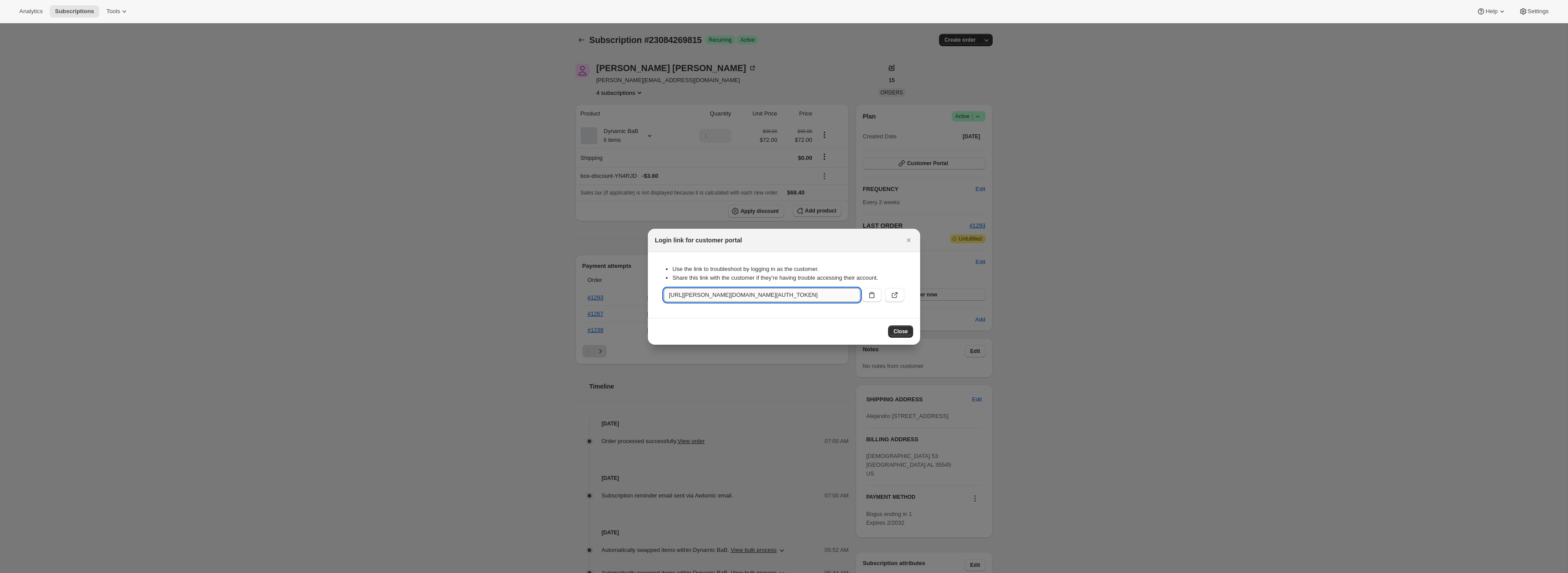
scroll to position [0, 1107]
drag, startPoint x: 846, startPoint y: 295, endPoint x: 695, endPoint y: 297, distance: 151.0
click at [695, 297] on input "https://adrian-qa-18.myshopify.com/tools/bundle-subscriptions?authToken=eyJhbGc…" at bounding box center [762, 295] width 197 height 14
click at [812, 290] on input "https://adrian-qa-18.myshopify.com/tools/bundle-subscriptions?authToken=eyJhbGc…" at bounding box center [762, 295] width 197 height 14
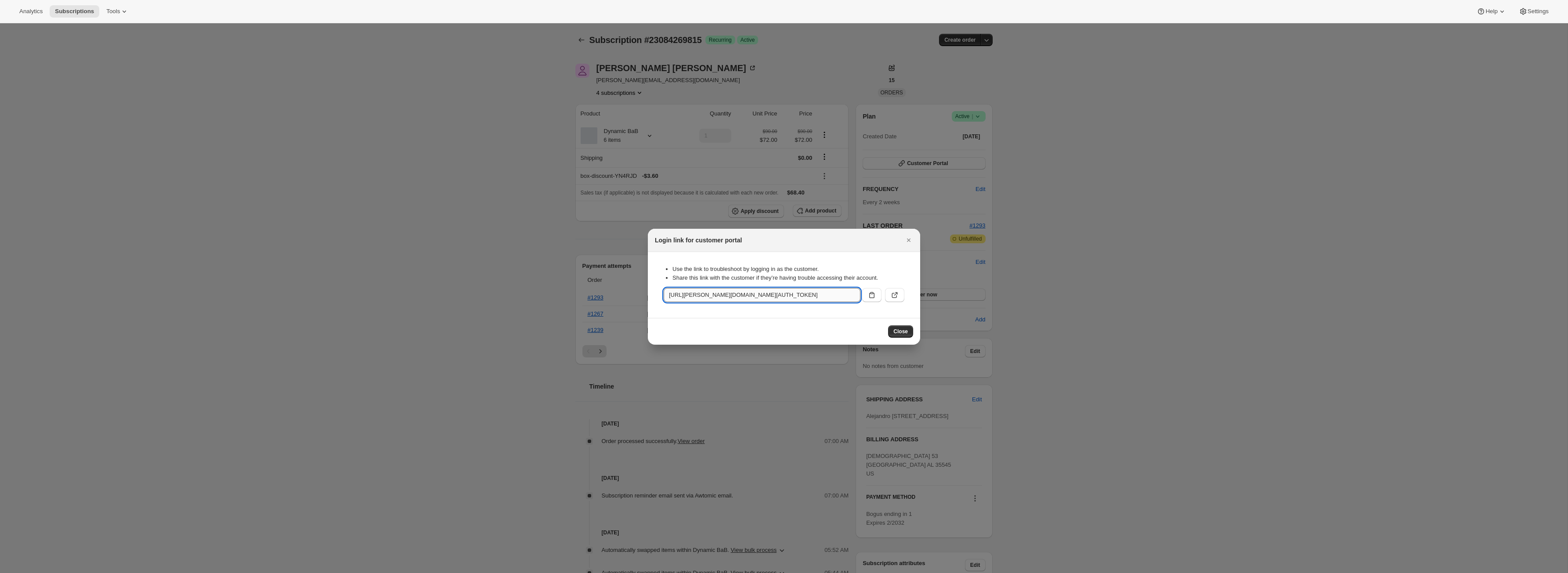
drag, startPoint x: 825, startPoint y: 289, endPoint x: 844, endPoint y: 287, distance: 19.1
click at [844, 288] on input "https://adrian-qa-18.myshopify.com/tools/bundle-subscriptions?authToken=eyJhbGc…" at bounding box center [762, 295] width 197 height 14
click at [839, 296] on input "https://adrian-qa-18.myshopify.com/tools/bundle-subscriptions?authToken=eyJhbGc…" at bounding box center [762, 295] width 197 height 14
drag, startPoint x: 844, startPoint y: 294, endPoint x: 854, endPoint y: 291, distance: 10.4
click at [855, 292] on input "https://adrian-qa-18.myshopify.com/tools/bundle-subscriptions?authToken=eyJhbGc…" at bounding box center [762, 295] width 197 height 14
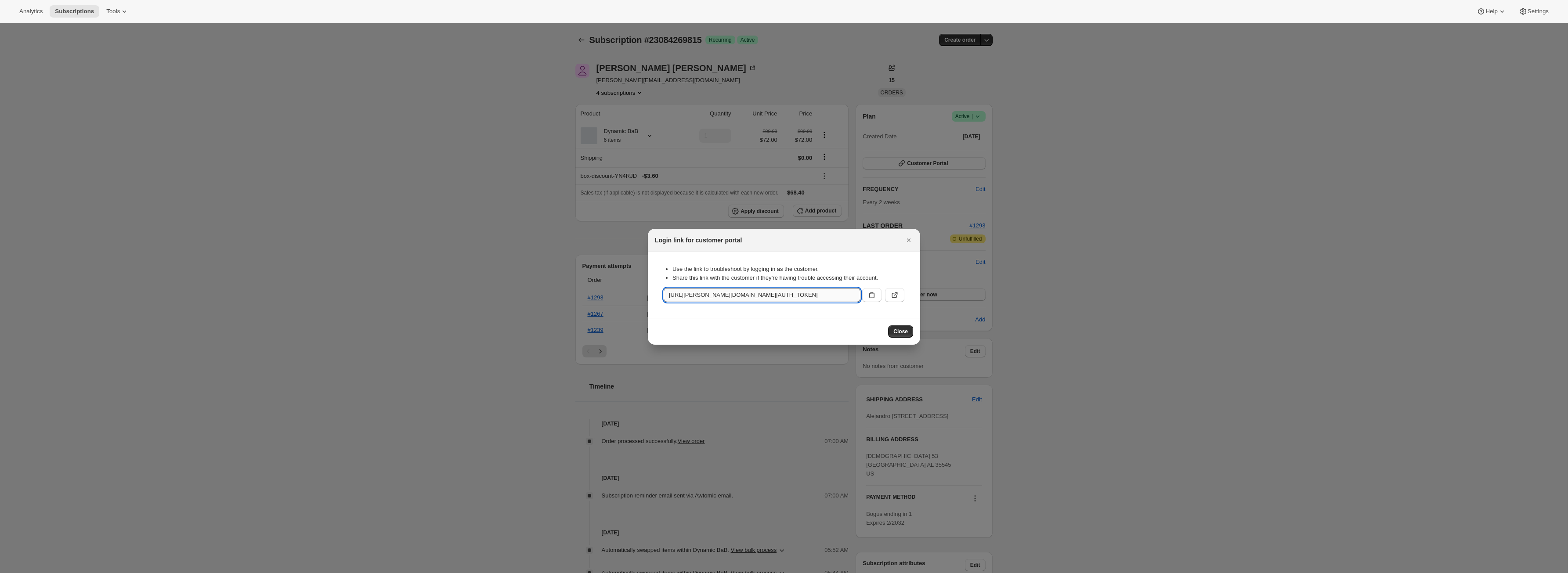
scroll to position [0, 121]
click at [799, 296] on input "https://adrian-qa-18.myshopify.com/tools/bundle-subscriptions?authToken=eyJhbGc…" at bounding box center [762, 295] width 197 height 14
click at [896, 330] on span "Close" at bounding box center [900, 332] width 15 height 7
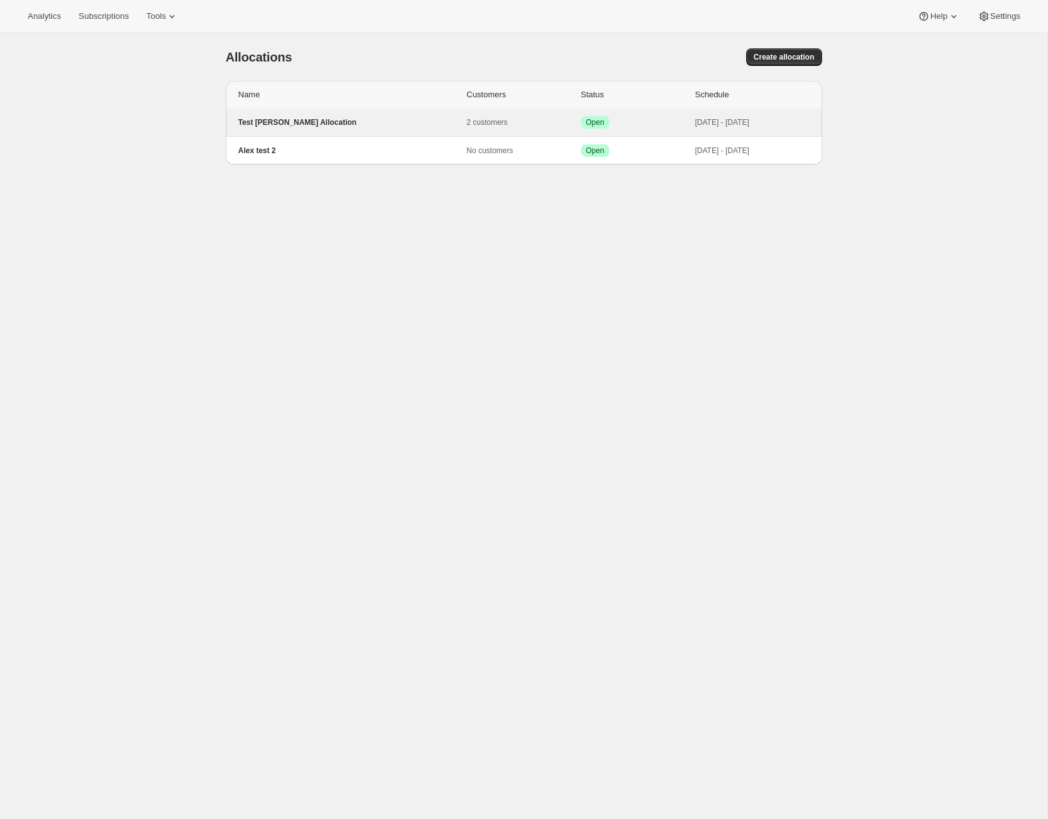
click at [288, 123] on p "Test Alex Allocation" at bounding box center [352, 122] width 228 height 10
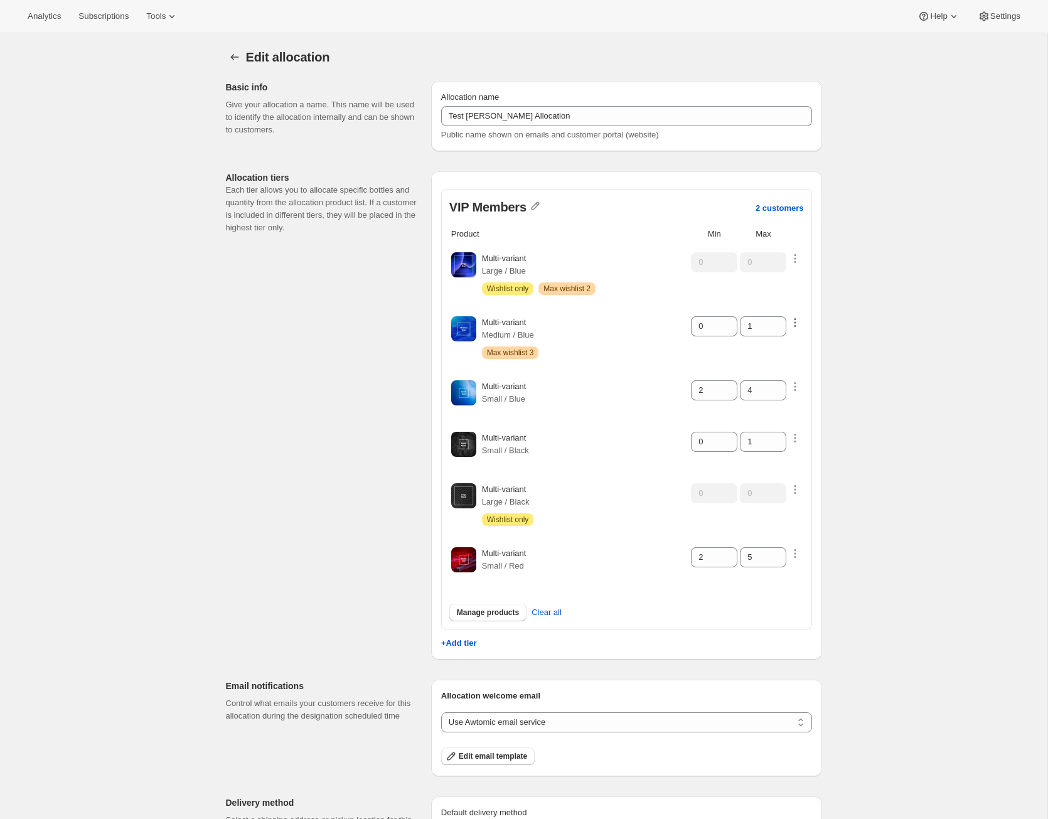
click at [794, 323] on icon "button" at bounding box center [795, 322] width 13 height 13
click at [917, 356] on div "Edit allocation. This page is ready Edit allocation Basic info Give your alloca…" at bounding box center [523, 531] width 1047 height 996
